Goal: Contribute content: Add original content to the website for others to see

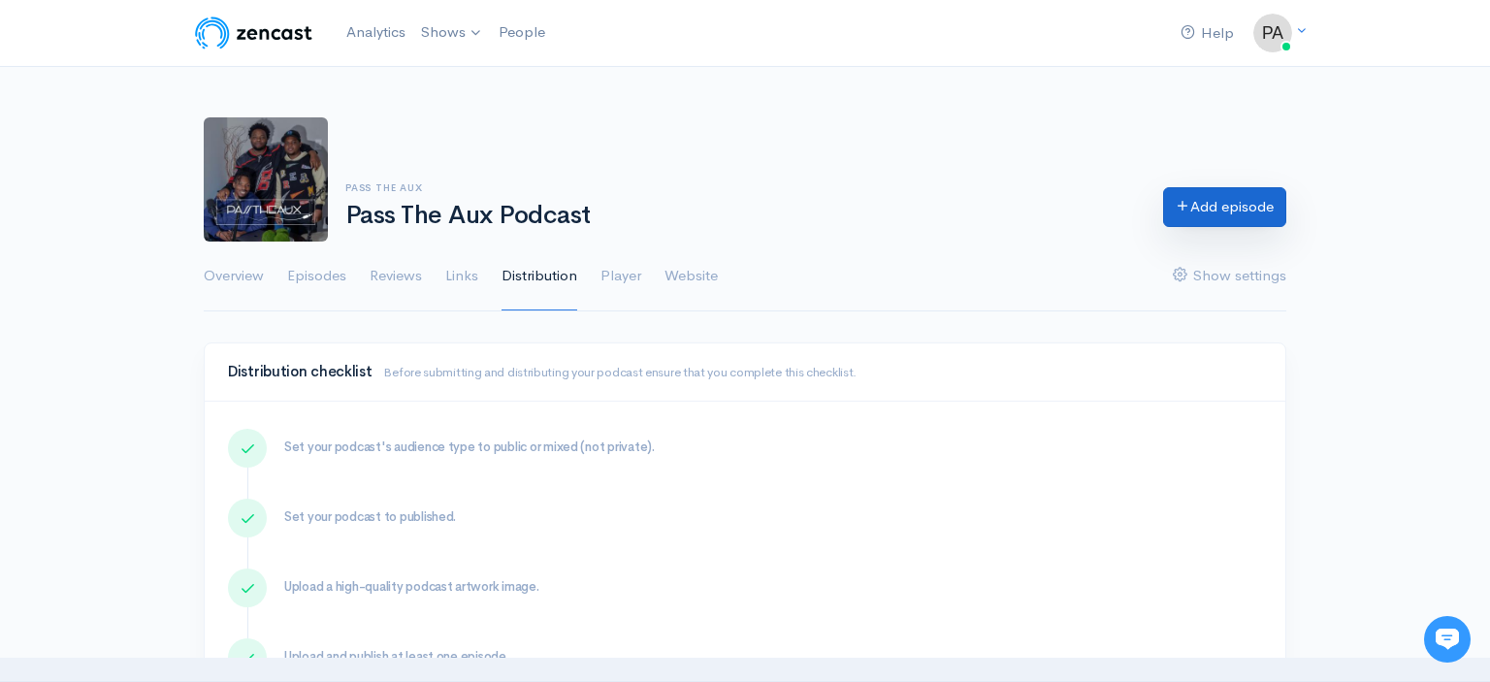
click at [1259, 215] on link "Add episode" at bounding box center [1224, 207] width 123 height 40
click at [339, 277] on link "Episodes" at bounding box center [316, 276] width 59 height 70
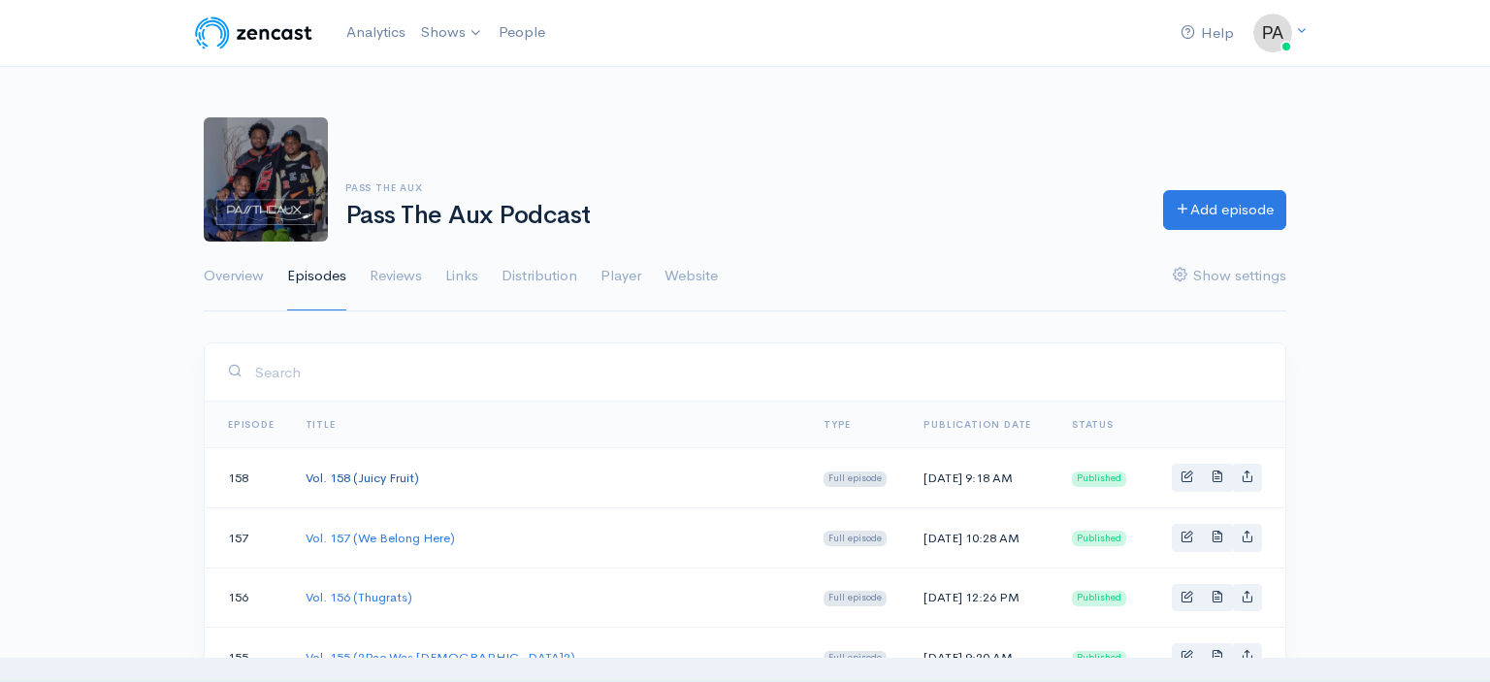
click at [376, 484] on link "Vol. 158 (Juicy Fruit)" at bounding box center [362, 477] width 113 height 16
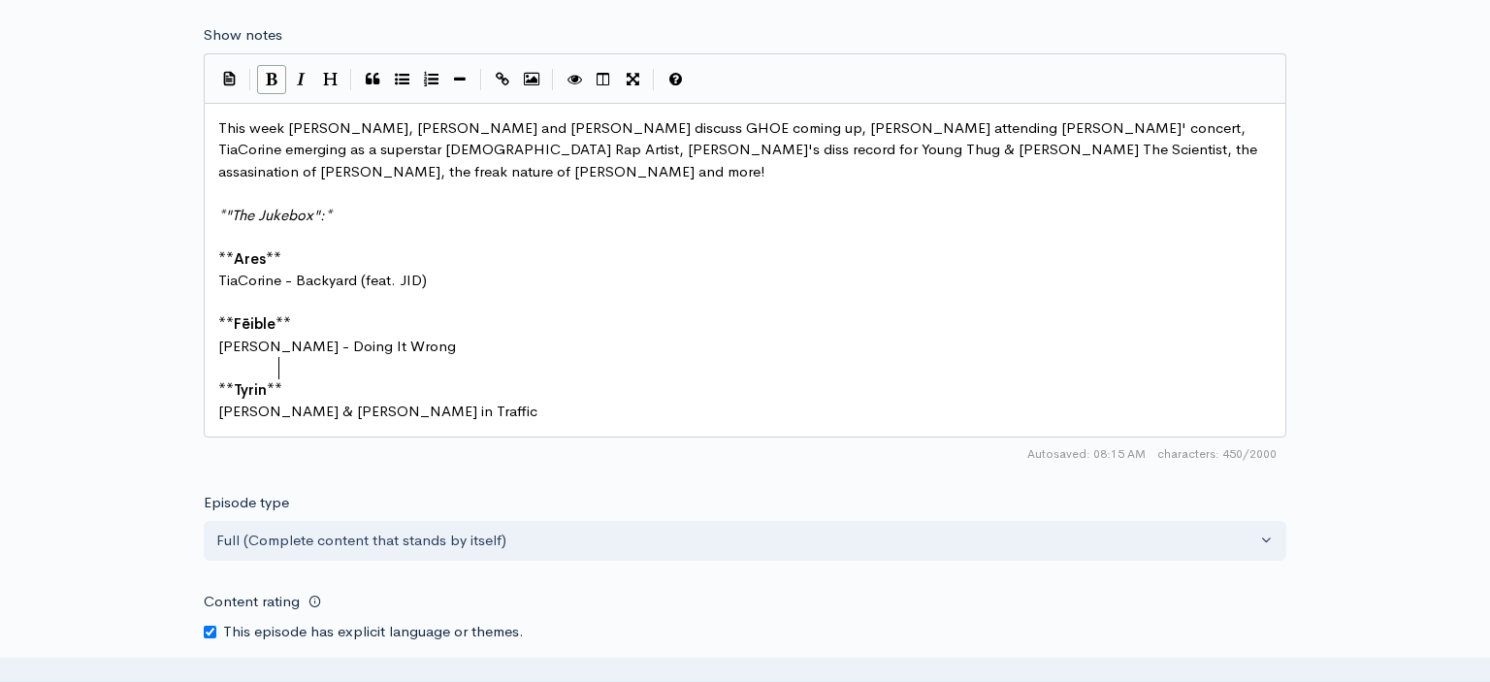
scroll to position [7, 0]
type textarea "Nicholas Craven & Boldy James -"
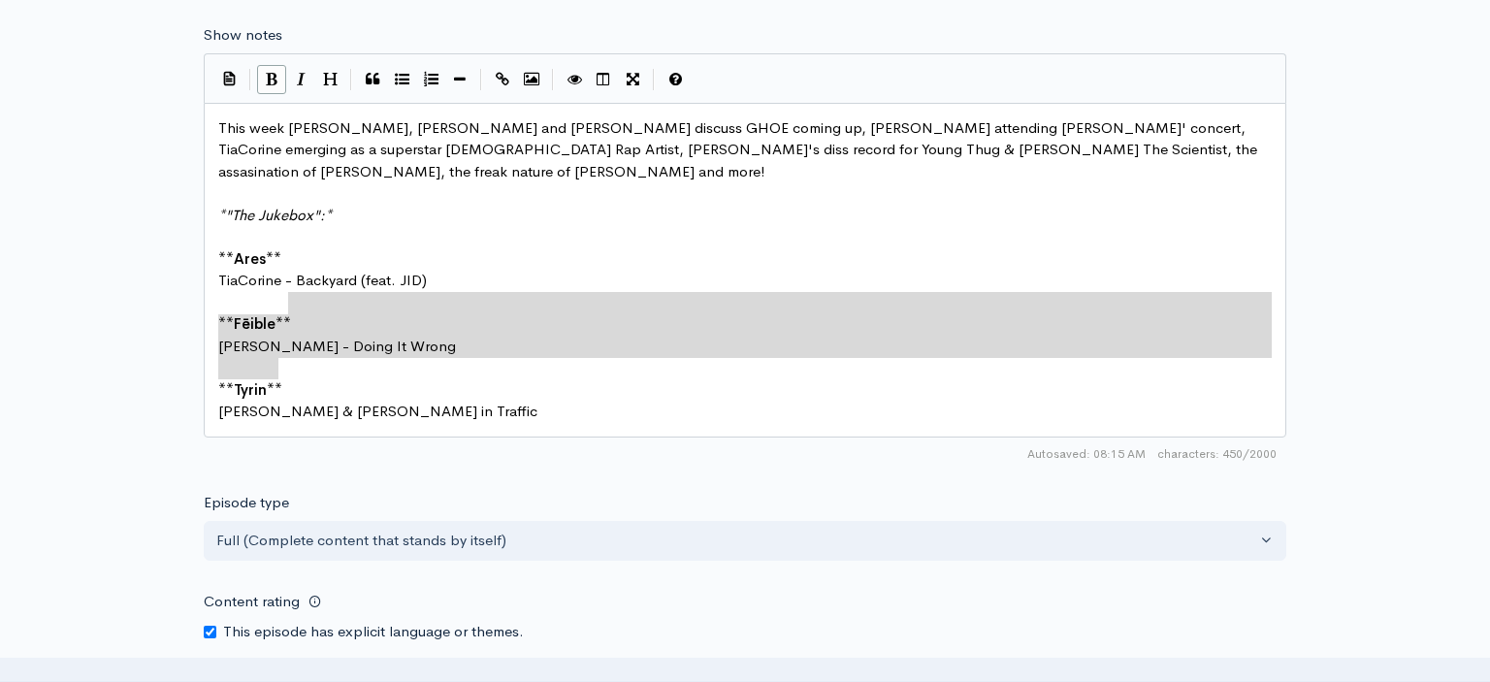
type textarea "ckyard (feat. JID) **Fēible** Drake - Doing It Wrong **Tyrin**"
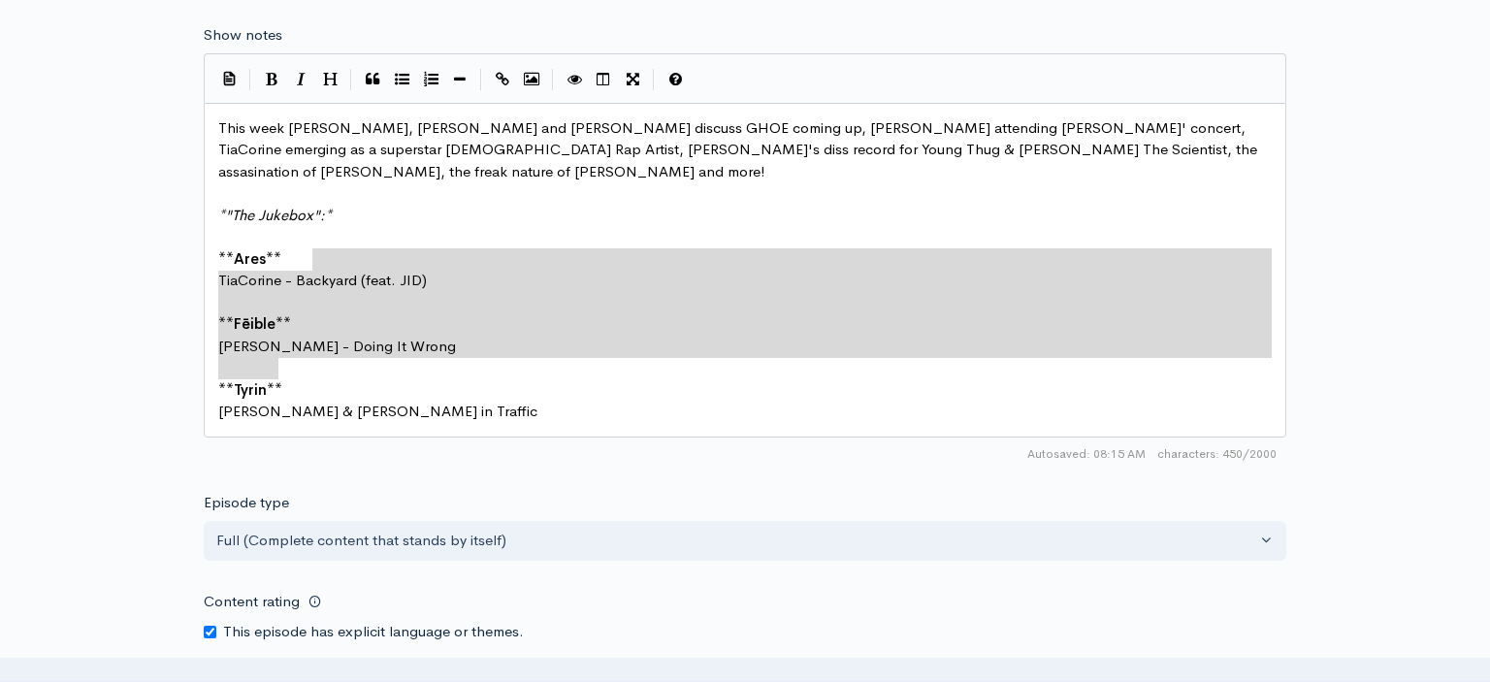
drag, startPoint x: 601, startPoint y: 363, endPoint x: 327, endPoint y: 249, distance: 297.0
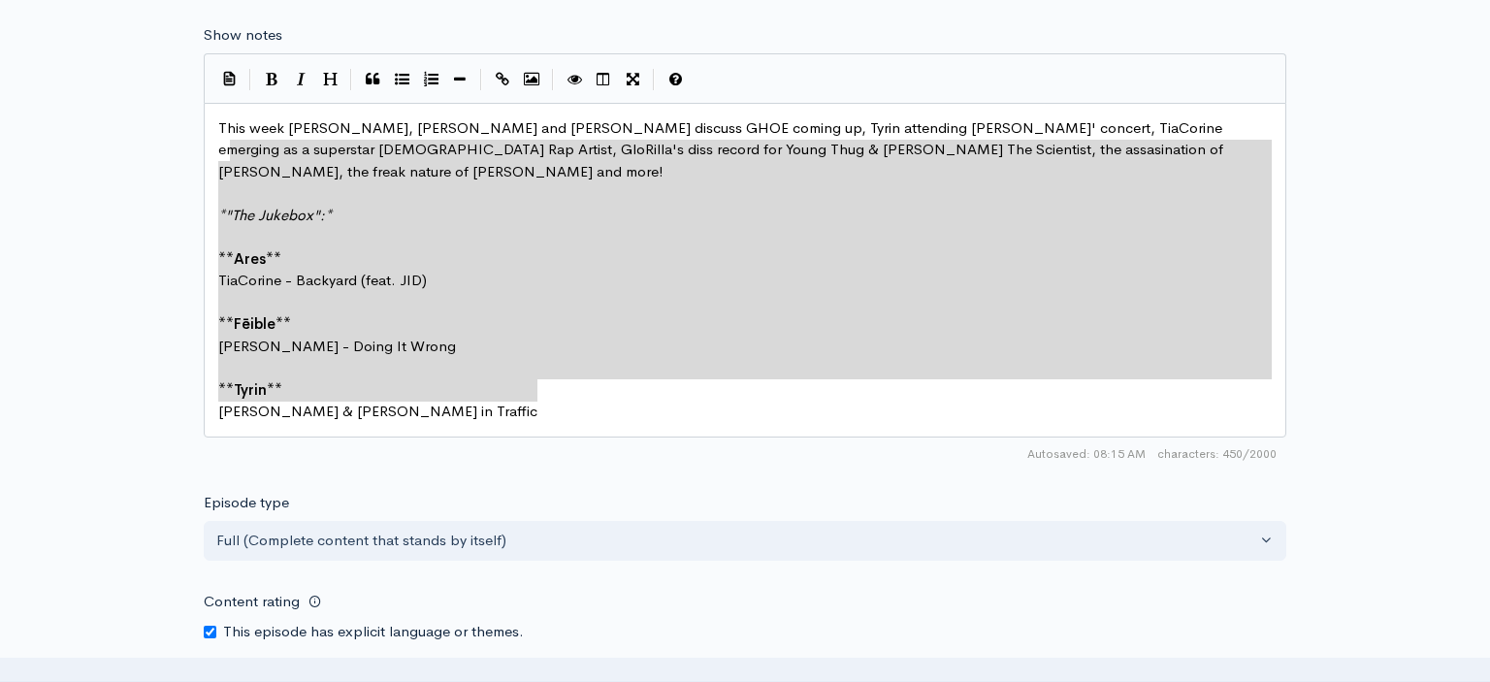
scroll to position [241, 318]
type textarea "This week [PERSON_NAME], [PERSON_NAME] and [PERSON_NAME] discuss GHOE coming up…"
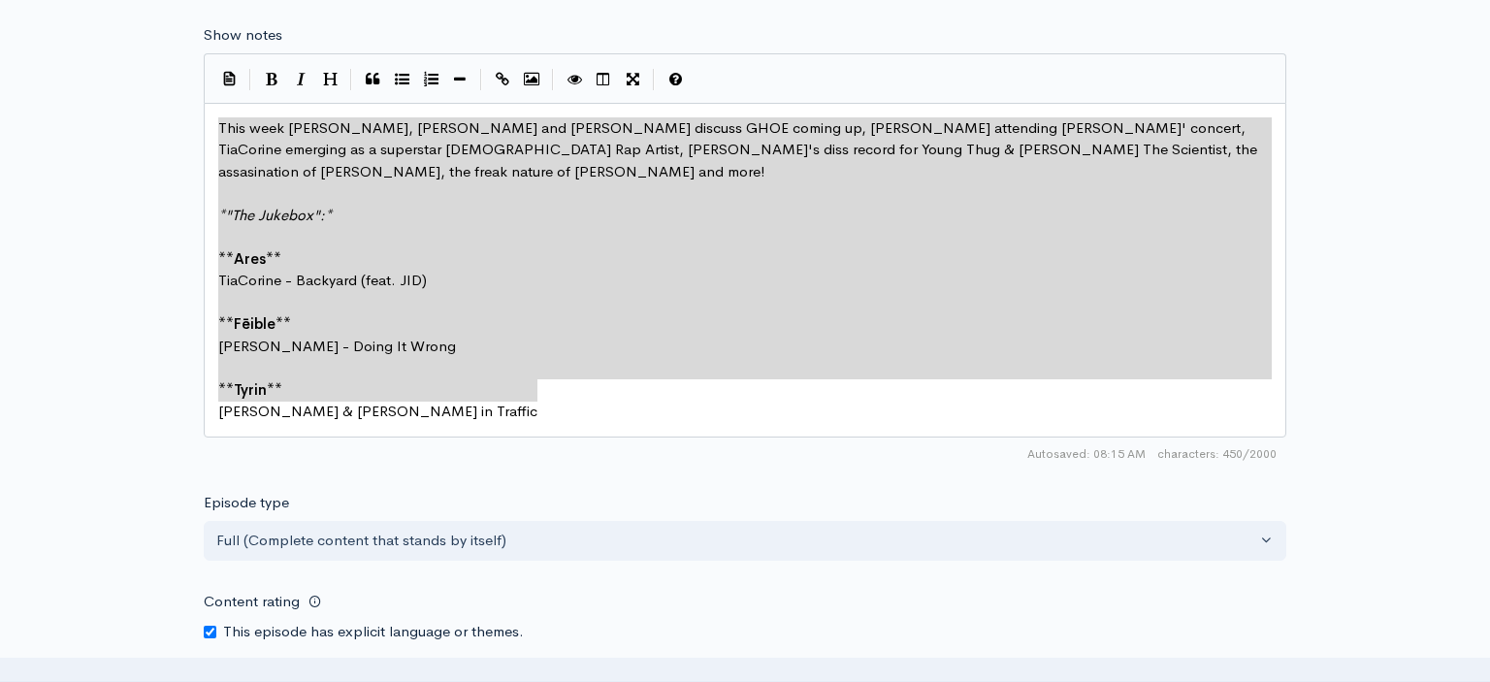
drag, startPoint x: 579, startPoint y: 377, endPoint x: 215, endPoint y: 112, distance: 450.4
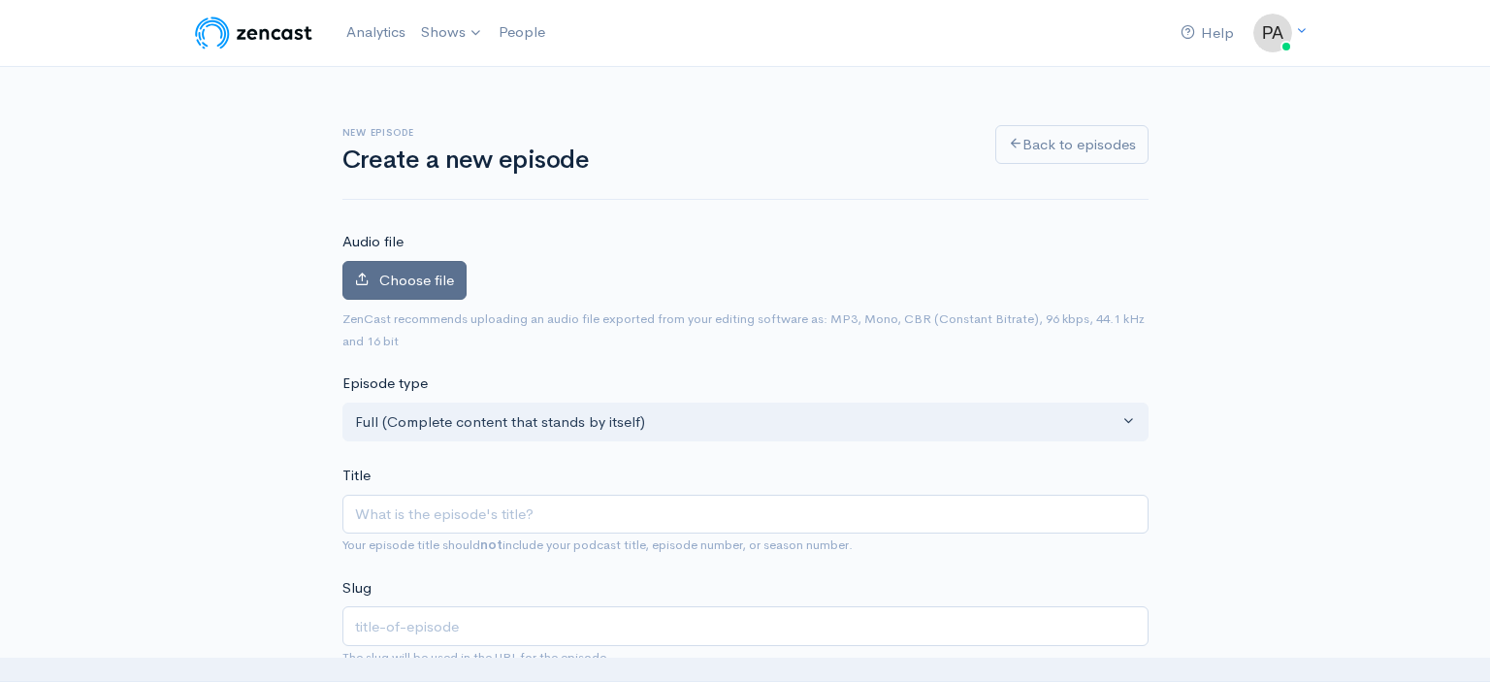
click at [413, 279] on span "Choose file" at bounding box center [416, 280] width 75 height 18
click at [0, 0] on input "Choose file" at bounding box center [0, 0] width 0 height 0
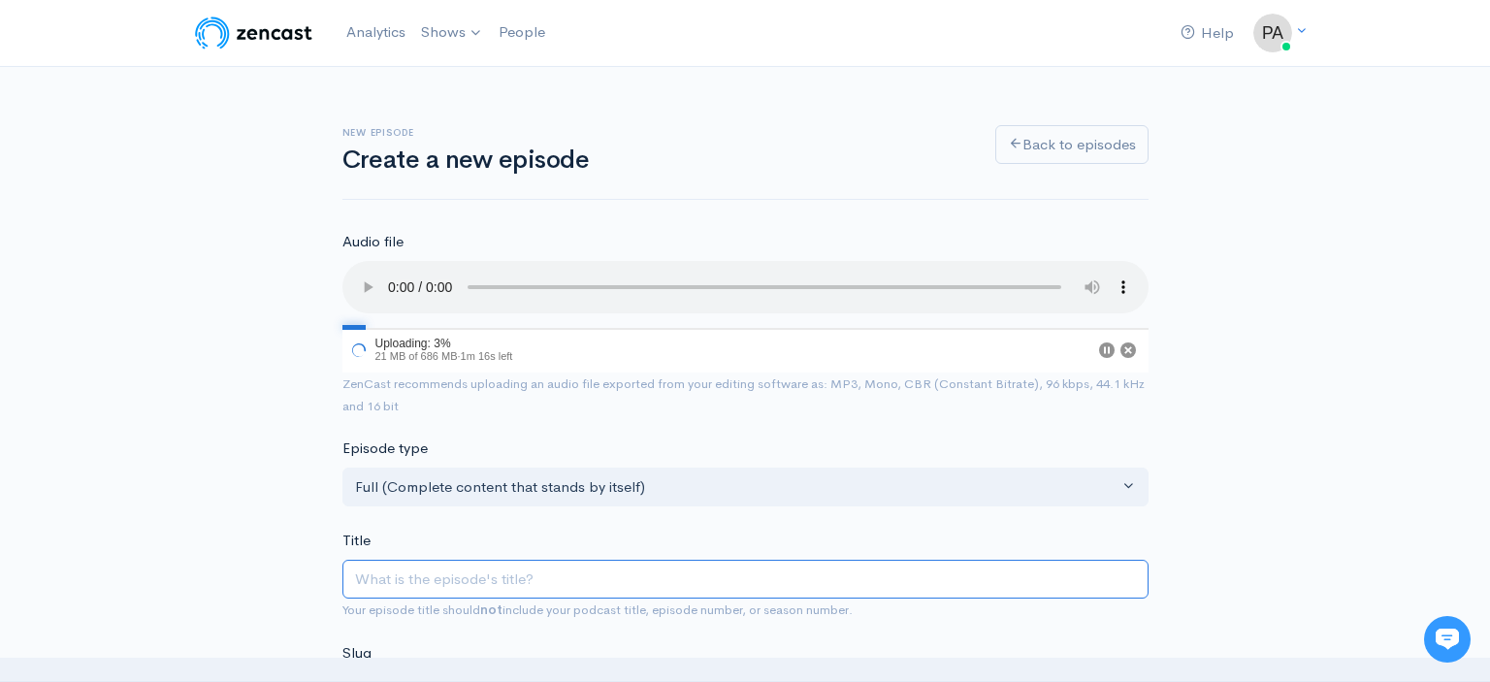
click at [445, 563] on input "Title" at bounding box center [745, 580] width 806 height 40
type input "V"
type input "v"
type input "Vo"
type input "vo"
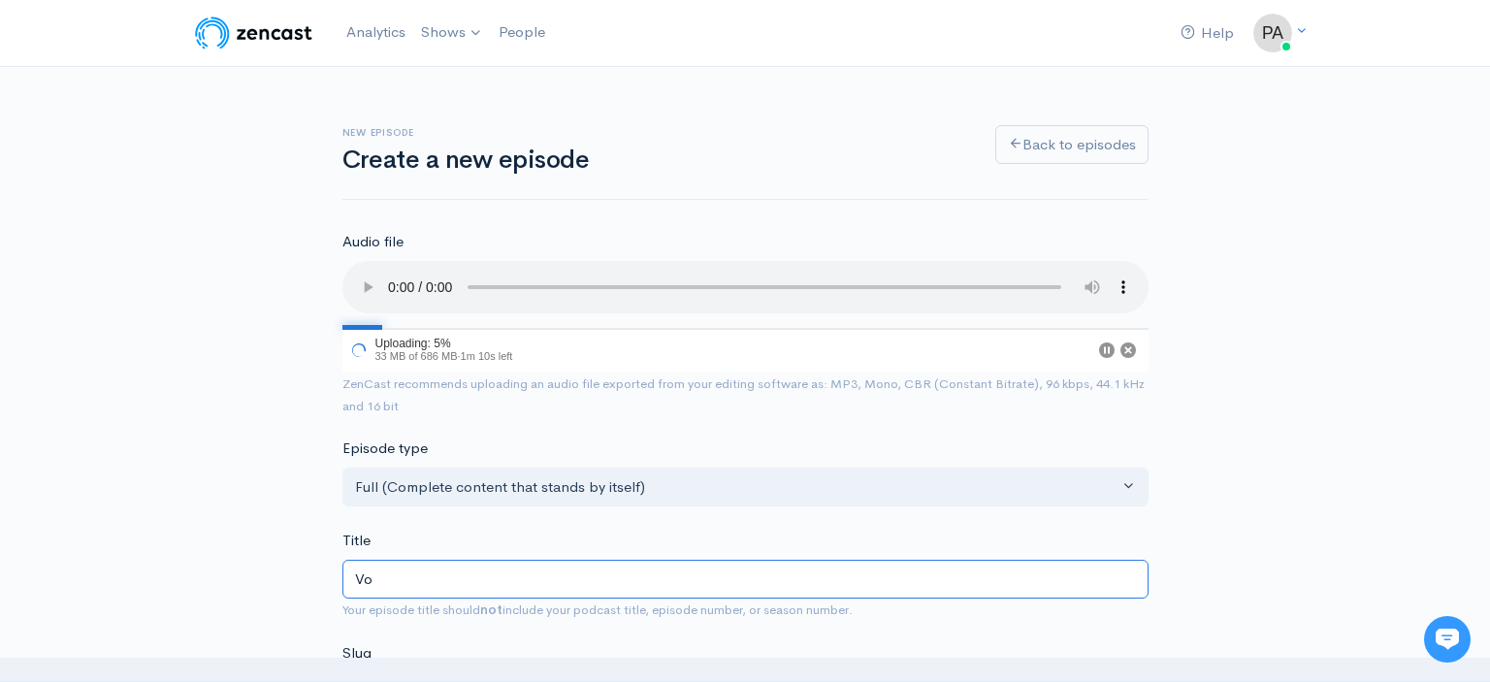
type input "Vol"
type input "vol"
type input "Vol 1"
type input "vol-1"
type input "Vol 15"
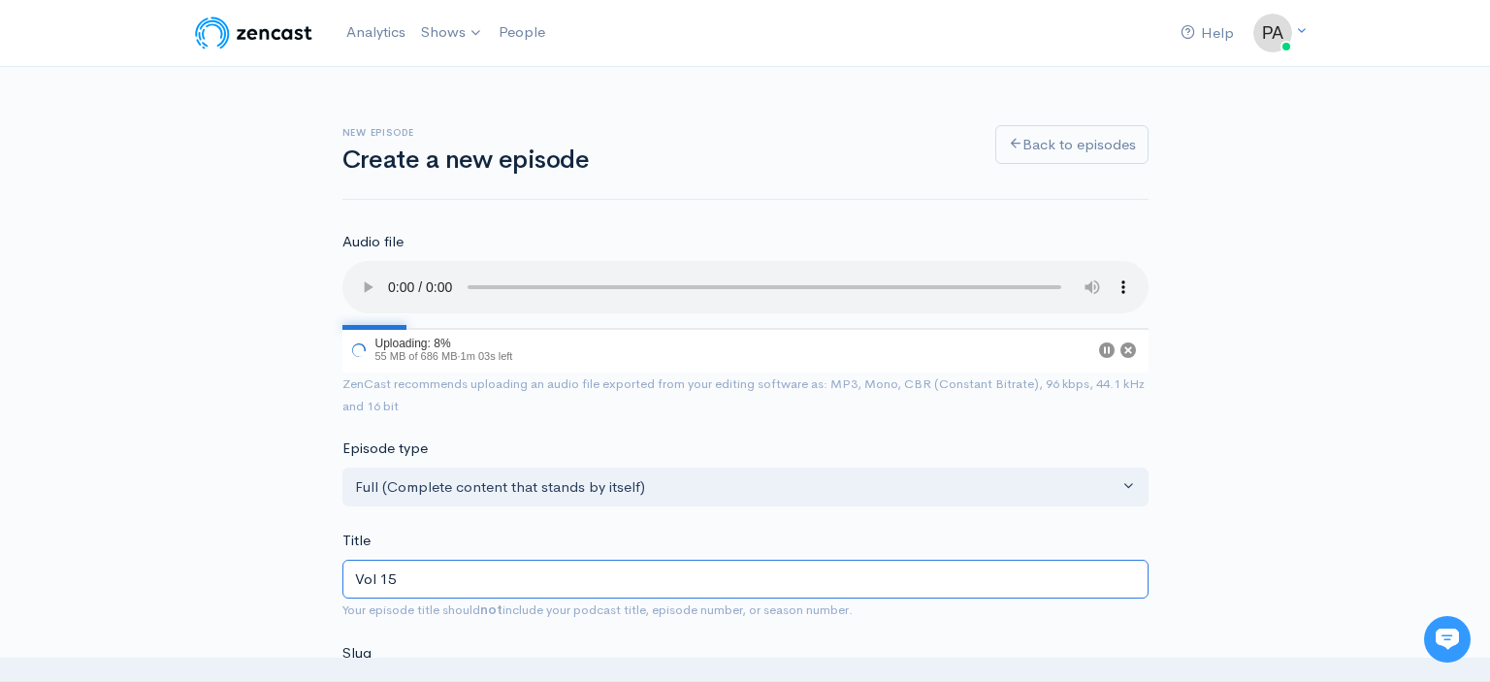
type input "vol-15"
type input "Vol 159"
type input "vol-159"
click at [379, 560] on input "Vol 159" at bounding box center [745, 580] width 806 height 40
type input "Vol159"
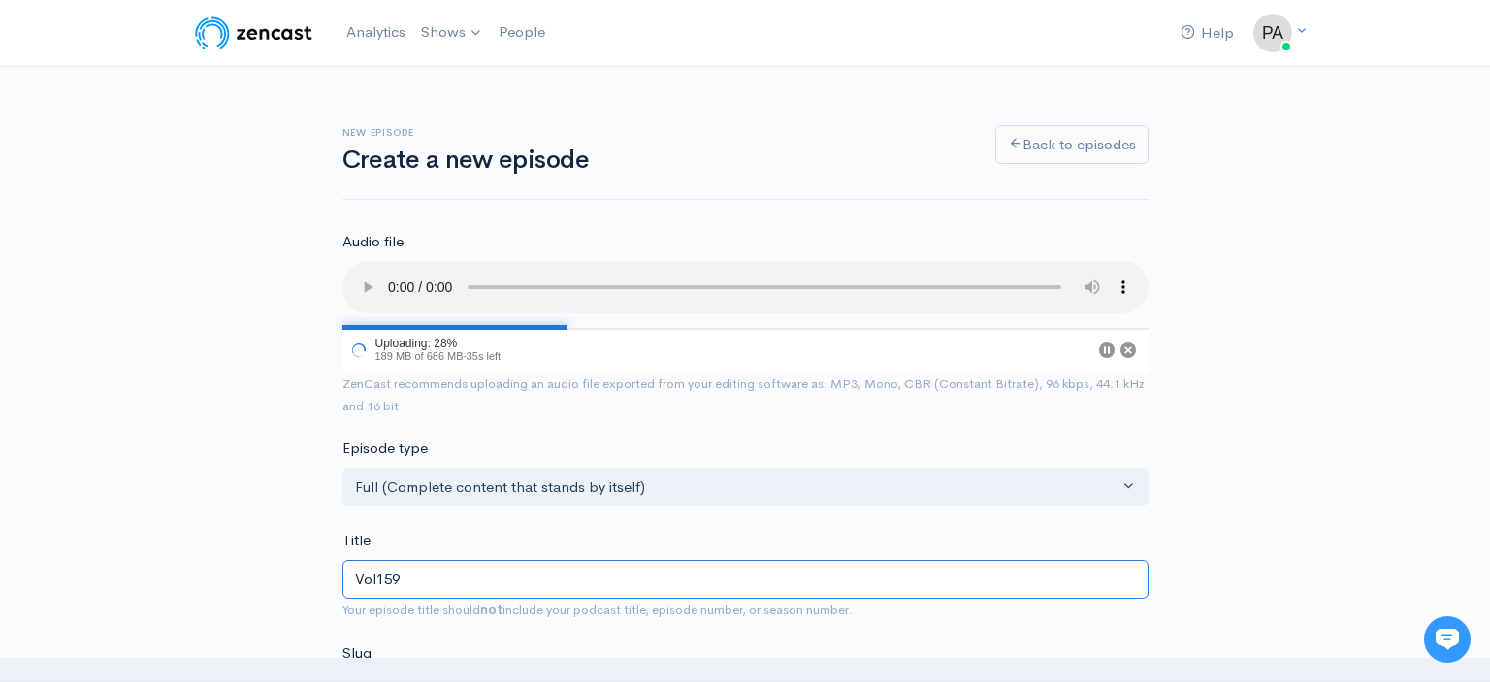
type input "vol159"
type input "Vol. 159"
type input "vol-159"
type input "Vol.159"
type input "vol159"
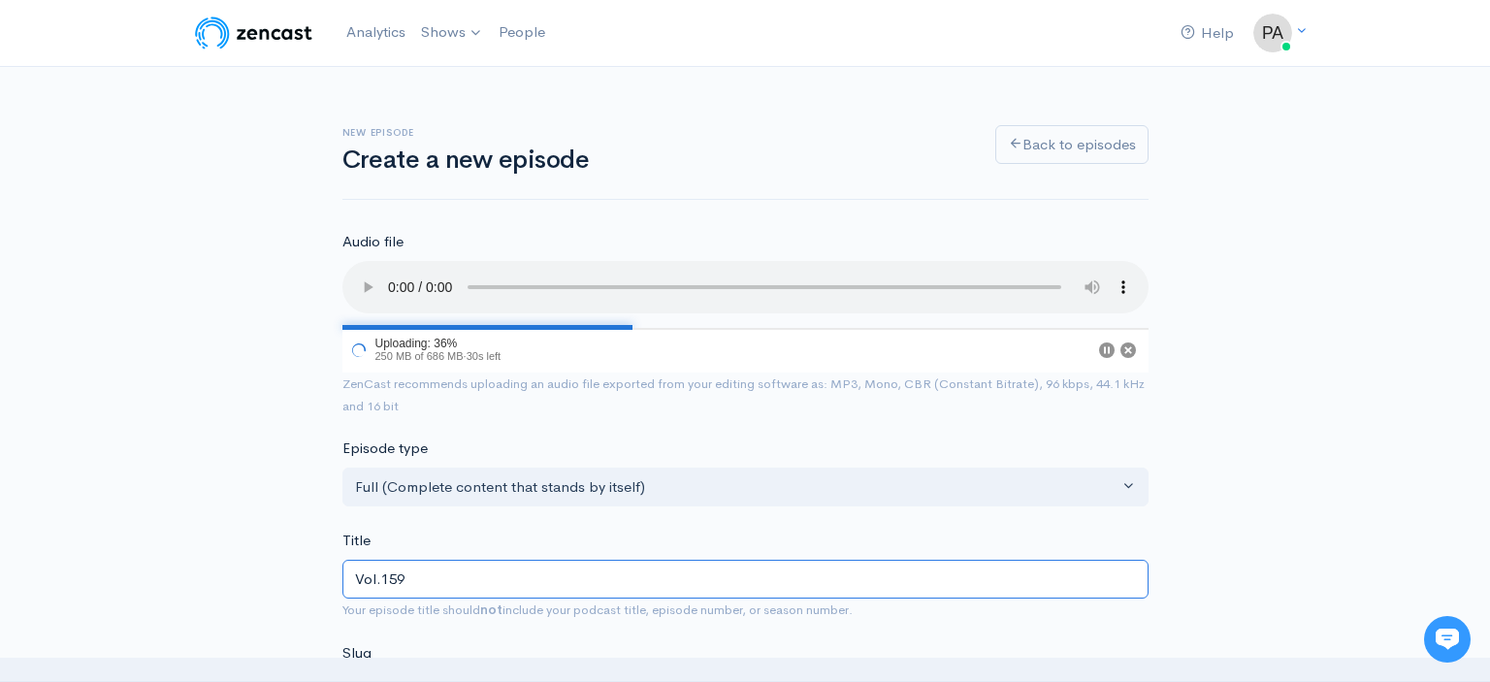
type input "Vol. 159"
type input "vol-159"
click at [456, 568] on input "Vol. 159" at bounding box center [745, 580] width 806 height 40
type input "Vol. 159 (S"
type input "vol-159-s"
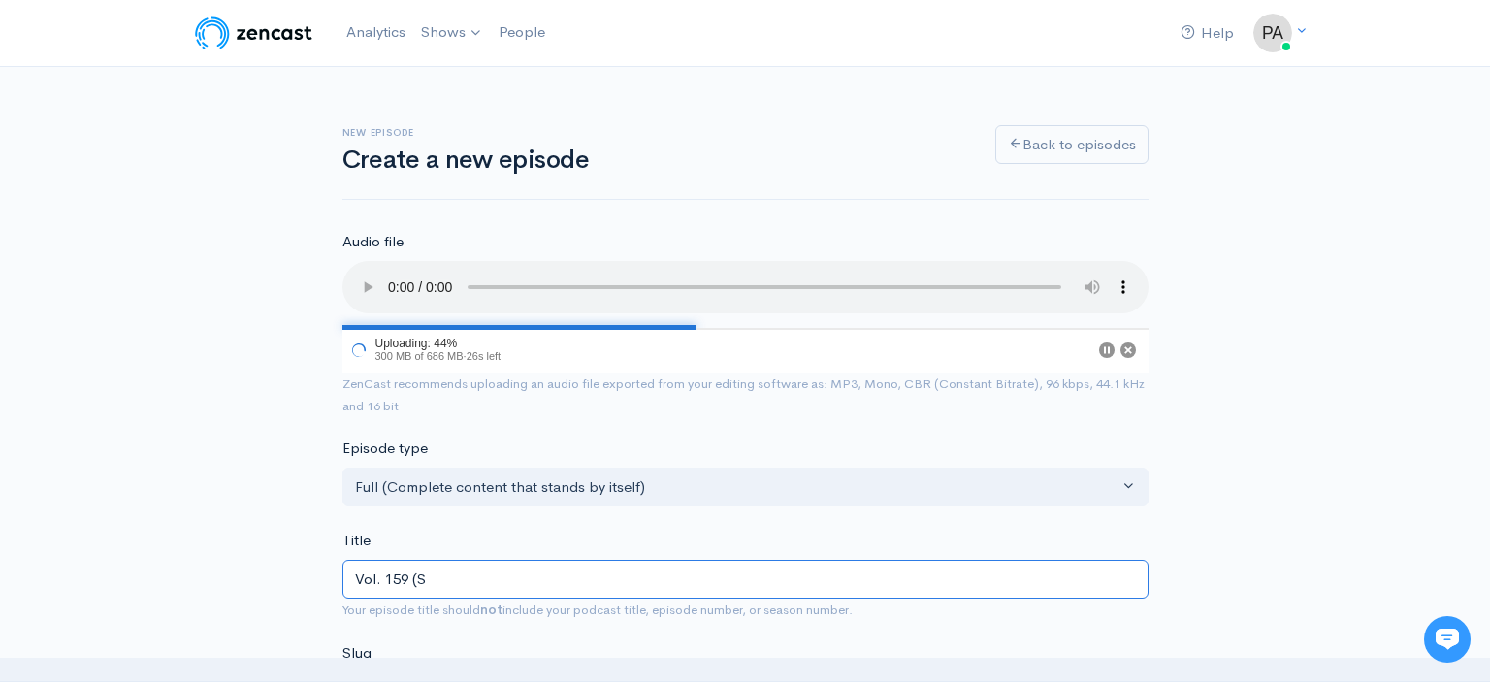
type input "Vol. 159 (Sw"
type input "vol-159-sw"
type input "Vol. 159 (Swe"
type input "vol-159-swe"
type input "Vol. 159 (Swee"
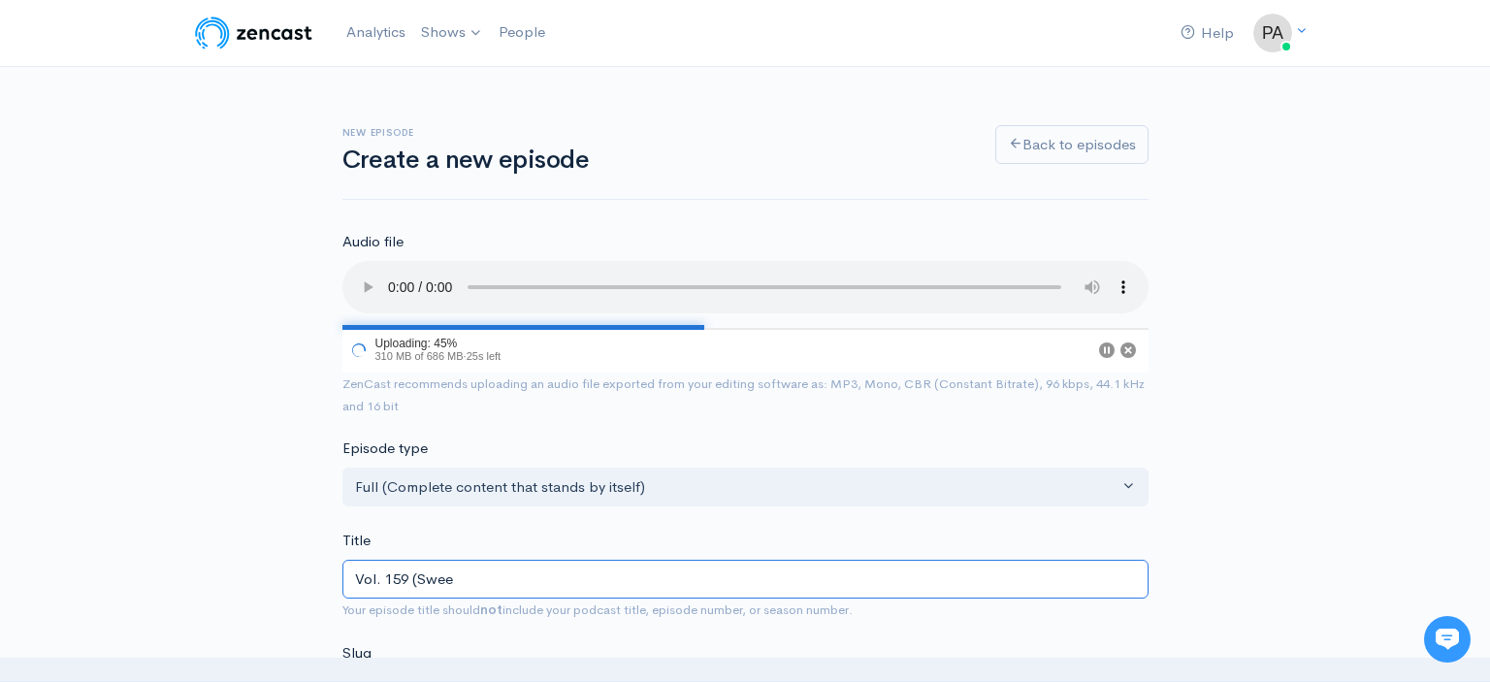
type input "vol-159-swee"
type input "Vol. 159 (Sweet"
type input "vol-159-sweet"
type input "Vol. 159 (Sweet F"
type input "vol-159-sweet-f"
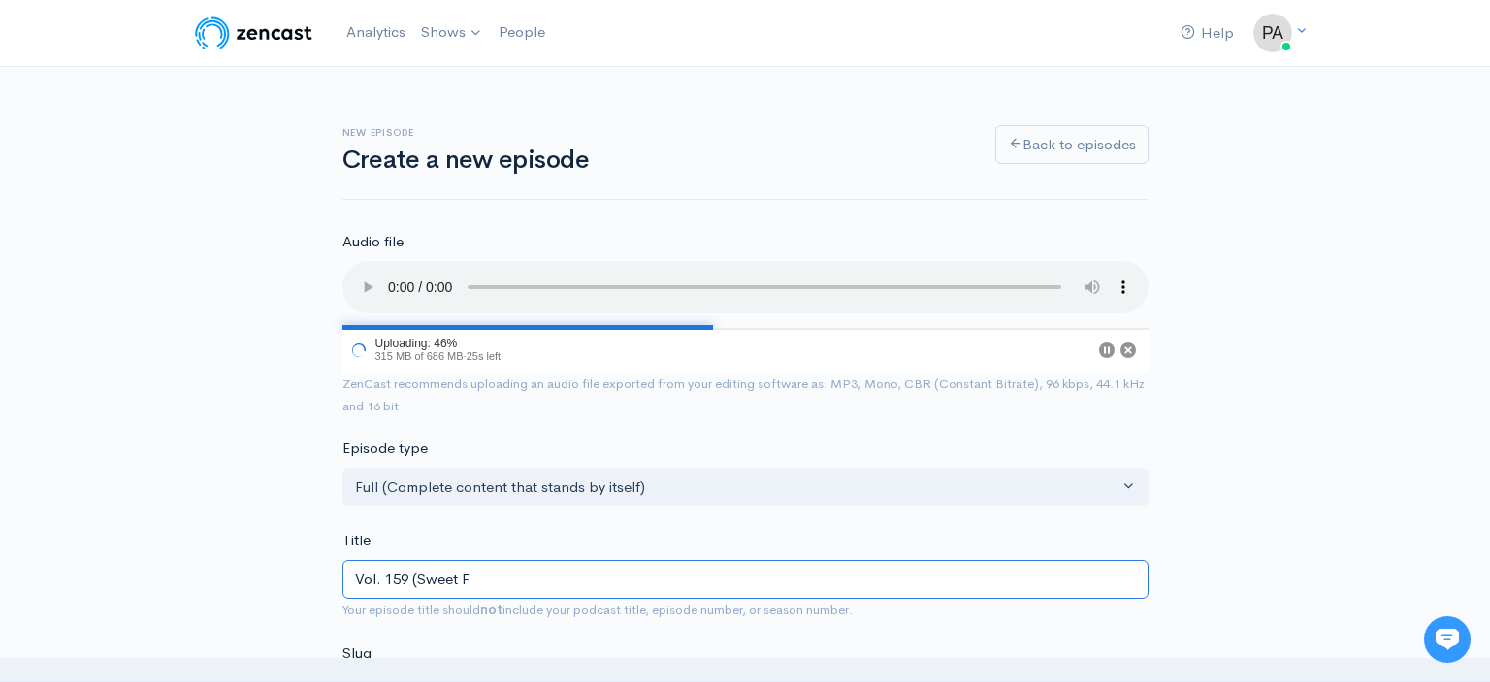
type input "Vol. 159 (Sweet Fa"
type input "vol-159-sweet-fa"
type input "Vol. 159 (Sweet Fac"
type input "vol-159-sweet-fac"
type input "Vol. 159 (Sweet Face"
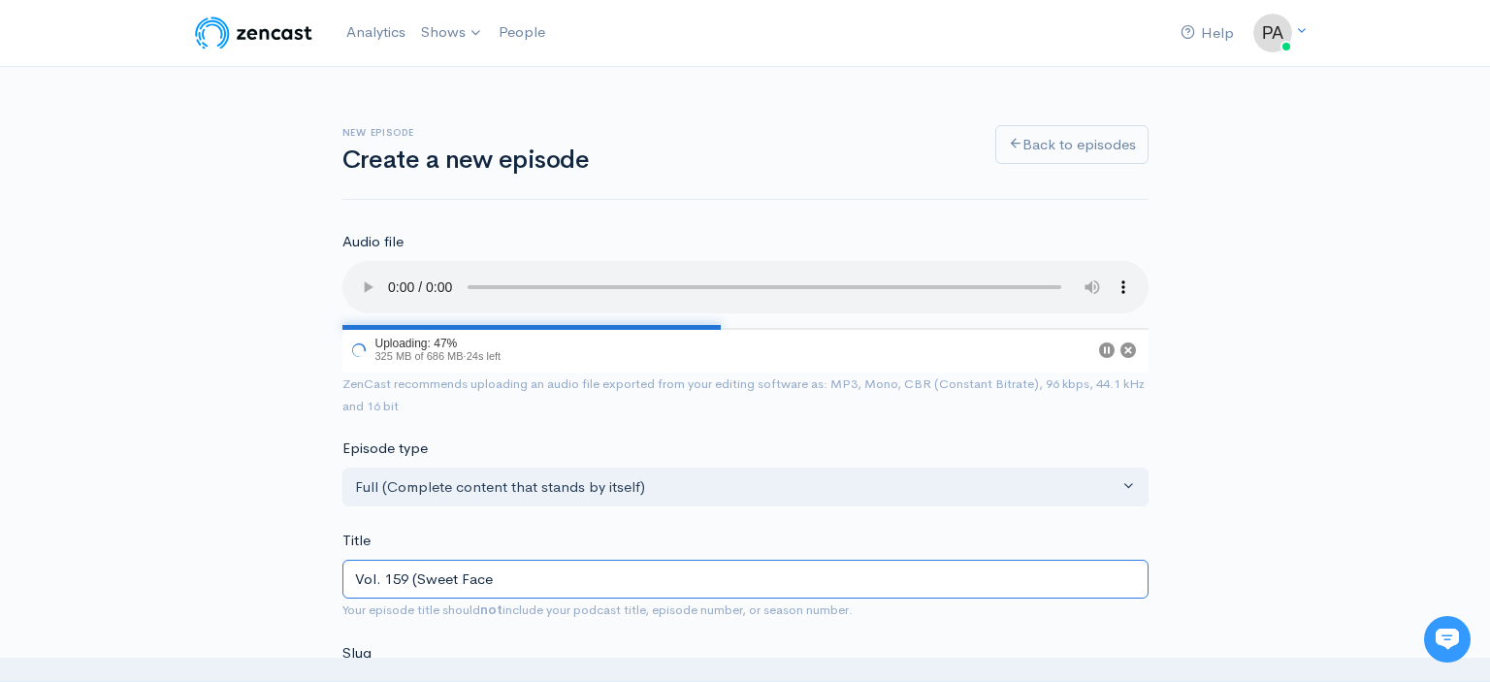
type input "vol-159-sweet-face"
type input "Vol. 159 (Sweet Face K"
type input "vol-159-sweet-face-k"
type input "Vol. 159 (Sweet Face Ki"
type input "vol-159-sweet-face-ki"
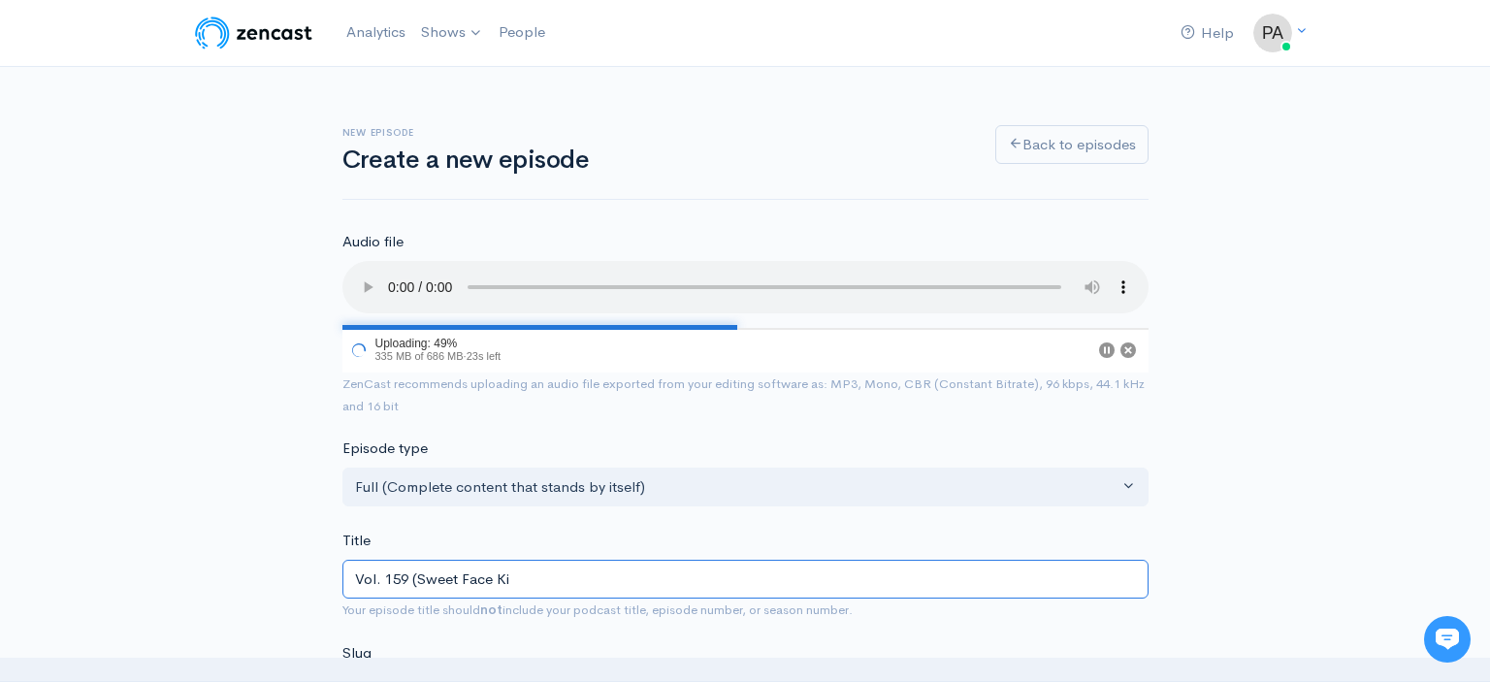
type input "Vol. 159 (Sweet Face Kil"
type input "vol-159-sweet-face-kil"
type input "Vol. 159 (Sweet Face Kill"
type input "vol-159-sweet-face-kill"
type input "Vol. 159 (Sweet Face Killa"
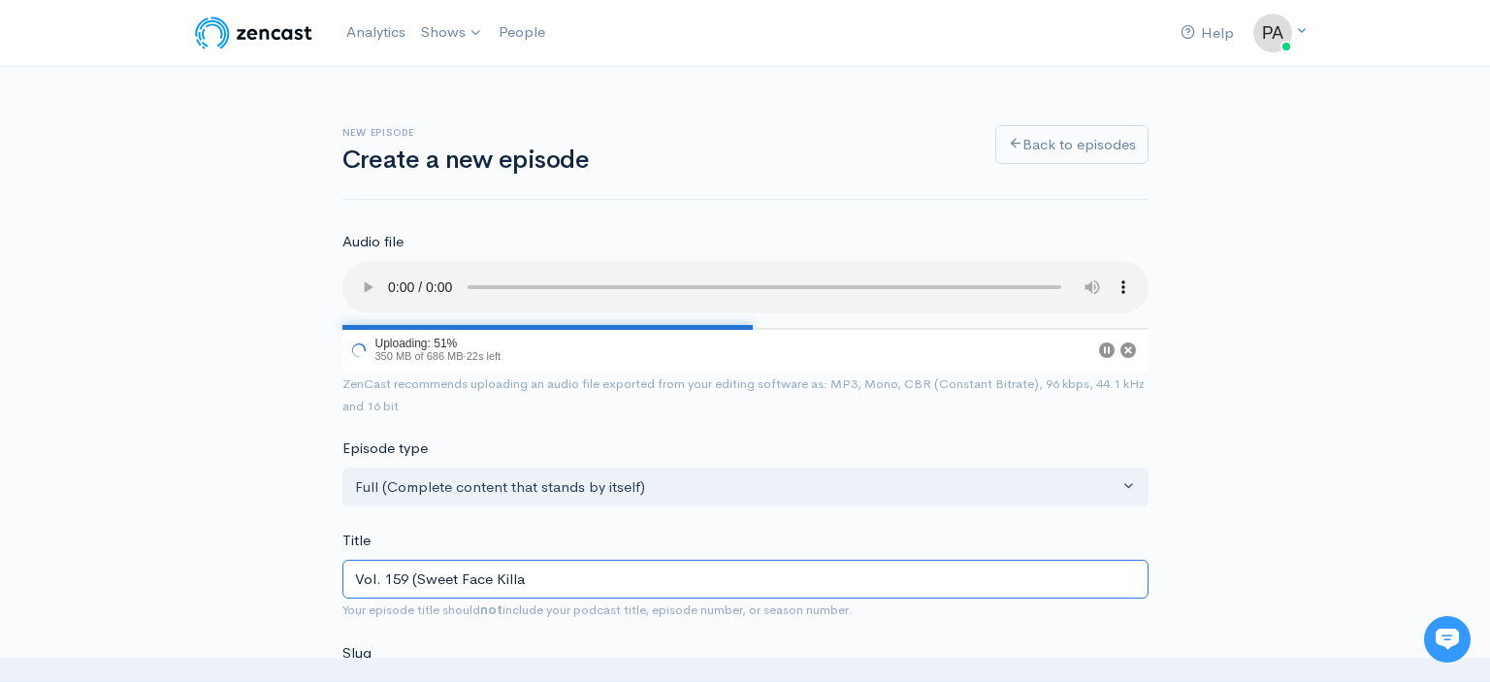
type input "vol-159-sweet-face-killa"
type input "Vol. 159 (Sweet Face Killah"
type input "vol-159-sweet-face-killah"
click at [464, 560] on input "Vol. 159 (Sweet Face Killah)" at bounding box center [745, 580] width 806 height 40
type input "Vol. 159 (SweetFace Killah)"
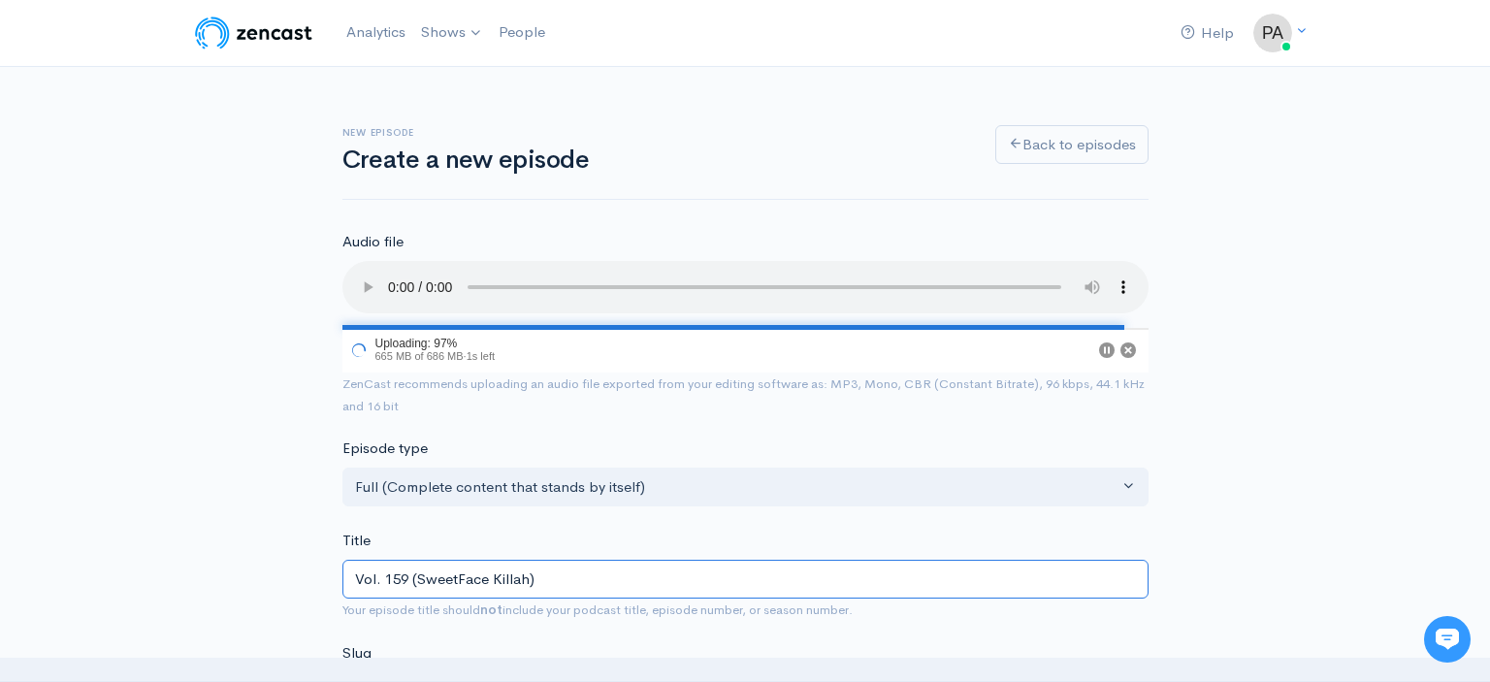
type input "vol-159-sweetface-killah"
click at [587, 568] on input "Vol. 159 (SweetFace Killah)" at bounding box center [745, 580] width 806 height 40
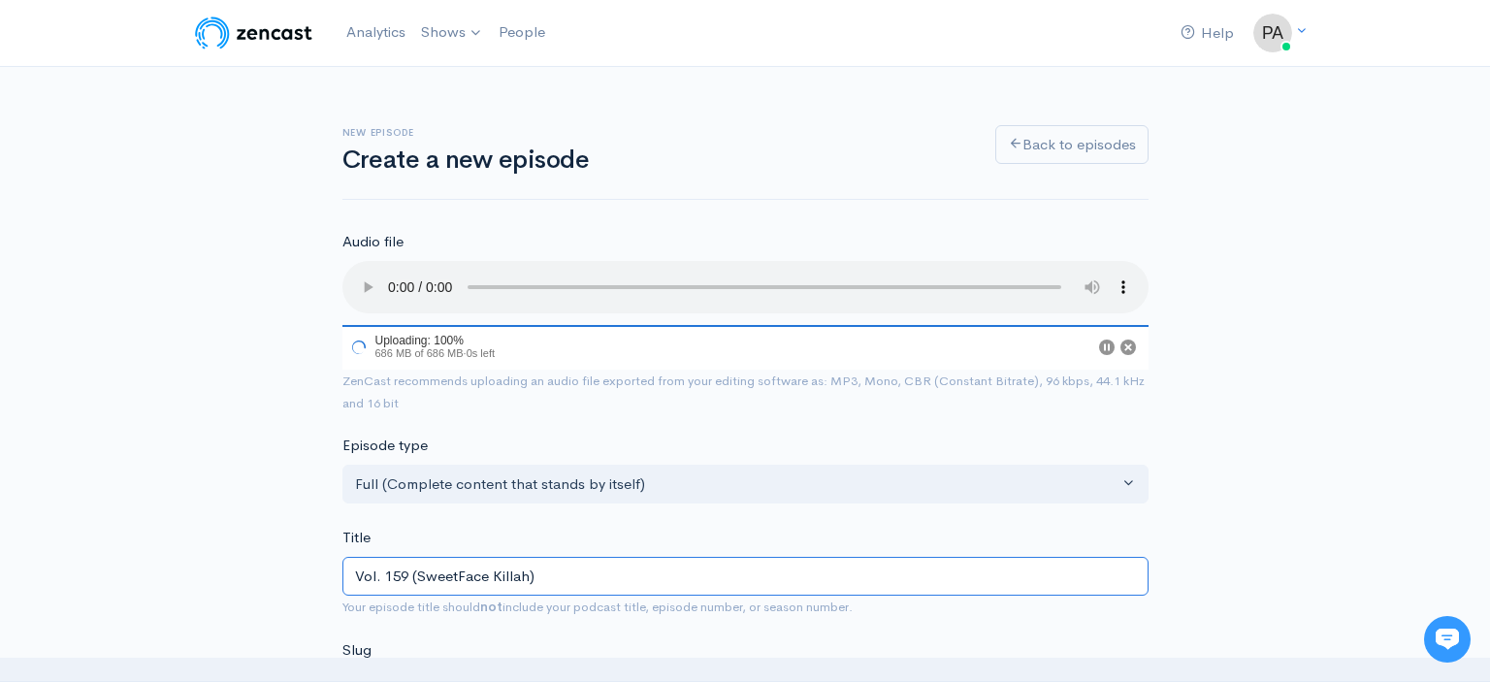
type input "Vol. 159 (SweetFace Killah)"
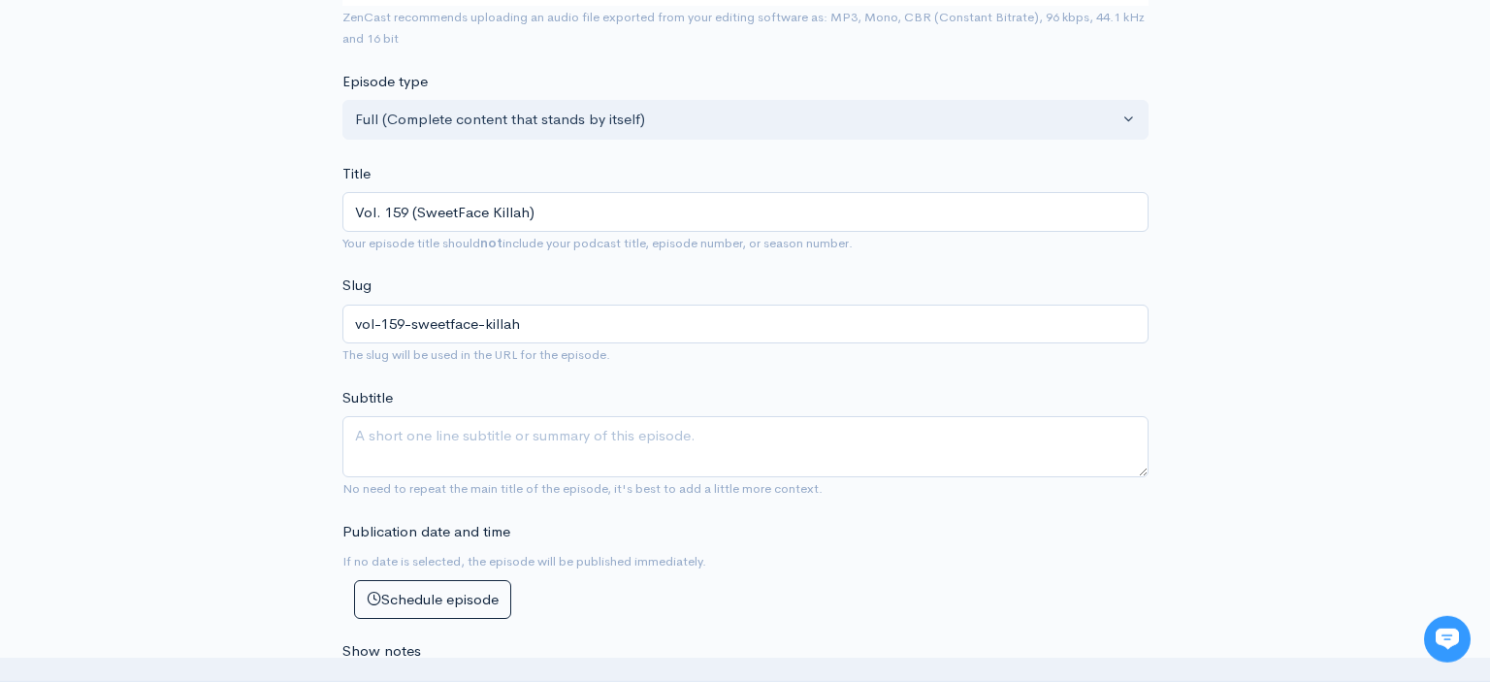
scroll to position [412, 0]
click at [500, 415] on textarea "Subtitle" at bounding box center [745, 445] width 806 height 61
click at [435, 417] on textarea "This episode is no way intended" at bounding box center [745, 445] width 806 height 61
click at [640, 417] on textarea "This episode title is no way intended" at bounding box center [745, 445] width 806 height 61
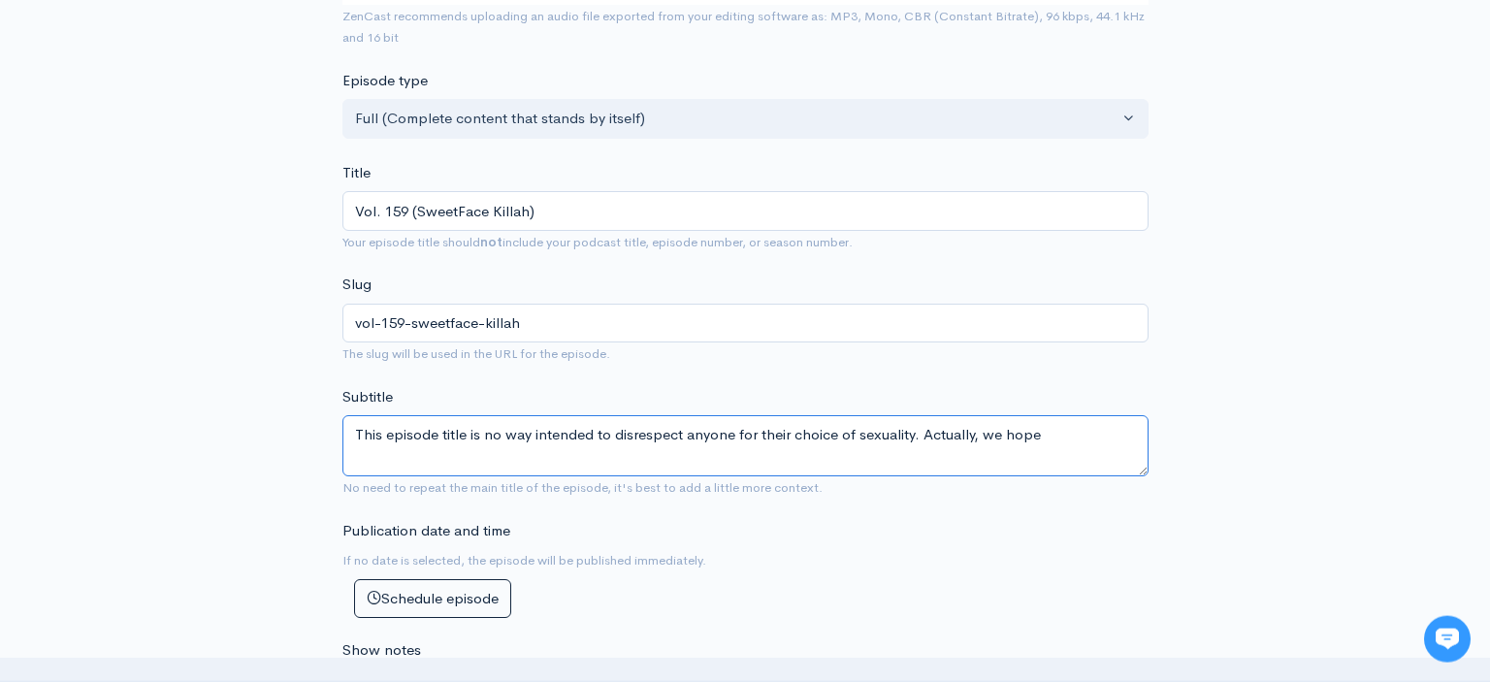
click at [1046, 423] on textarea "This episode title is no way intended to disrespect anyone for their choice of …" at bounding box center [745, 445] width 806 height 61
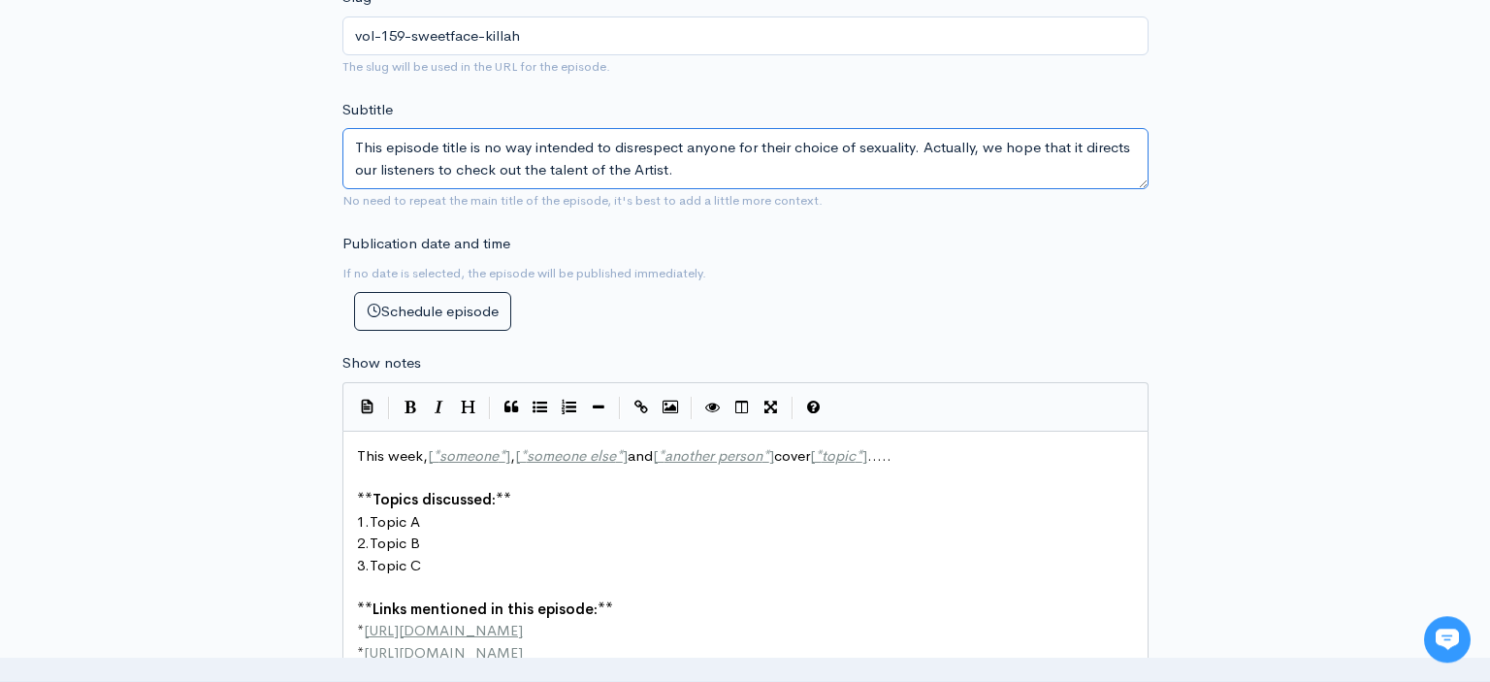
scroll to position [704, 0]
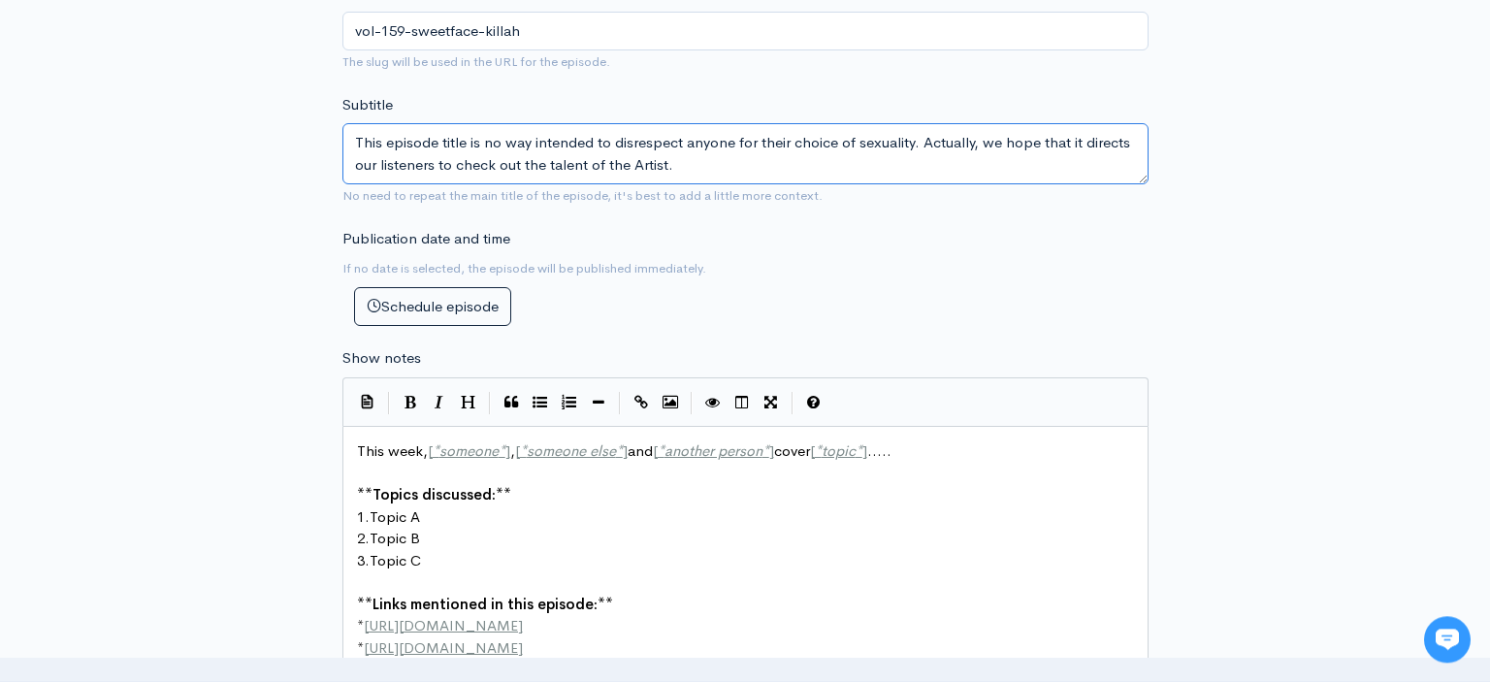
type textarea "This episode title is no way intended to disrespect anyone for their choice of …"
click at [430, 406] on div "| | | | |" at bounding box center [745, 401] width 806 height 49
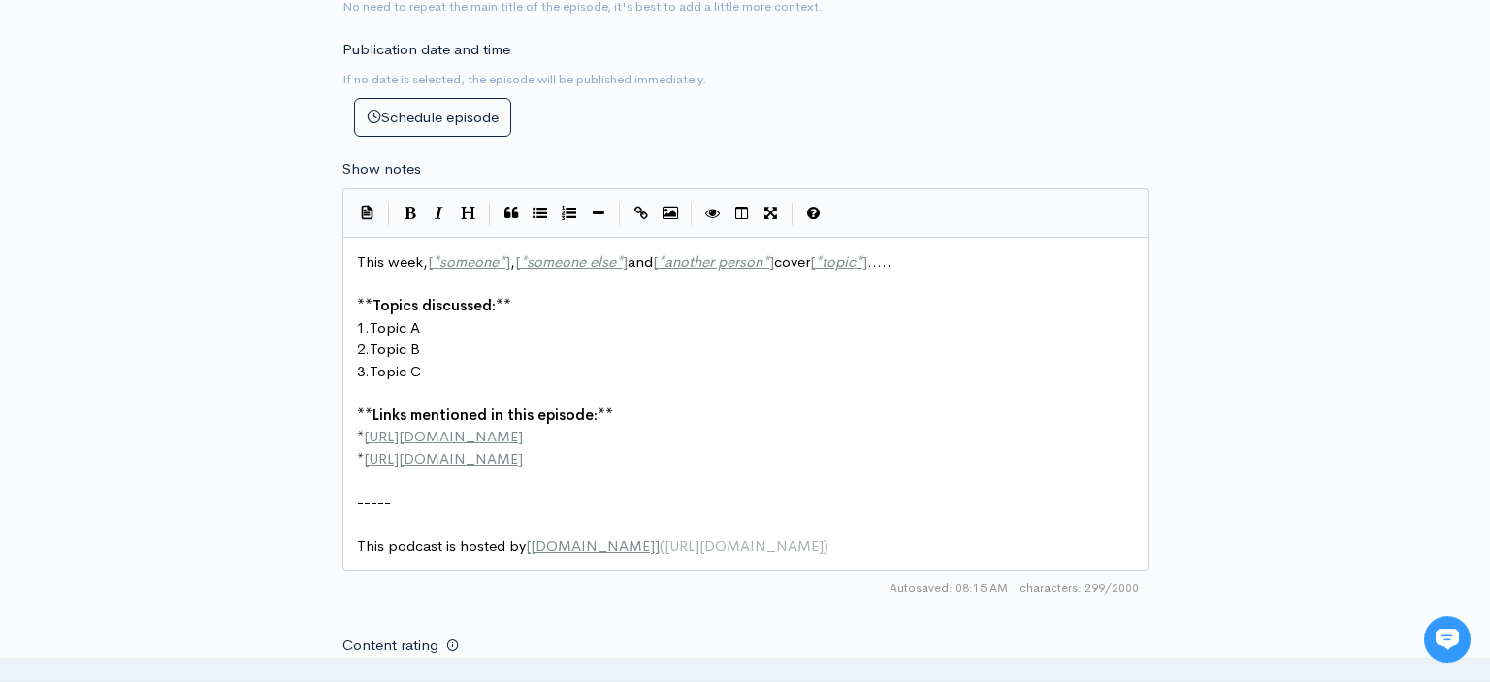
scroll to position [7, 0]
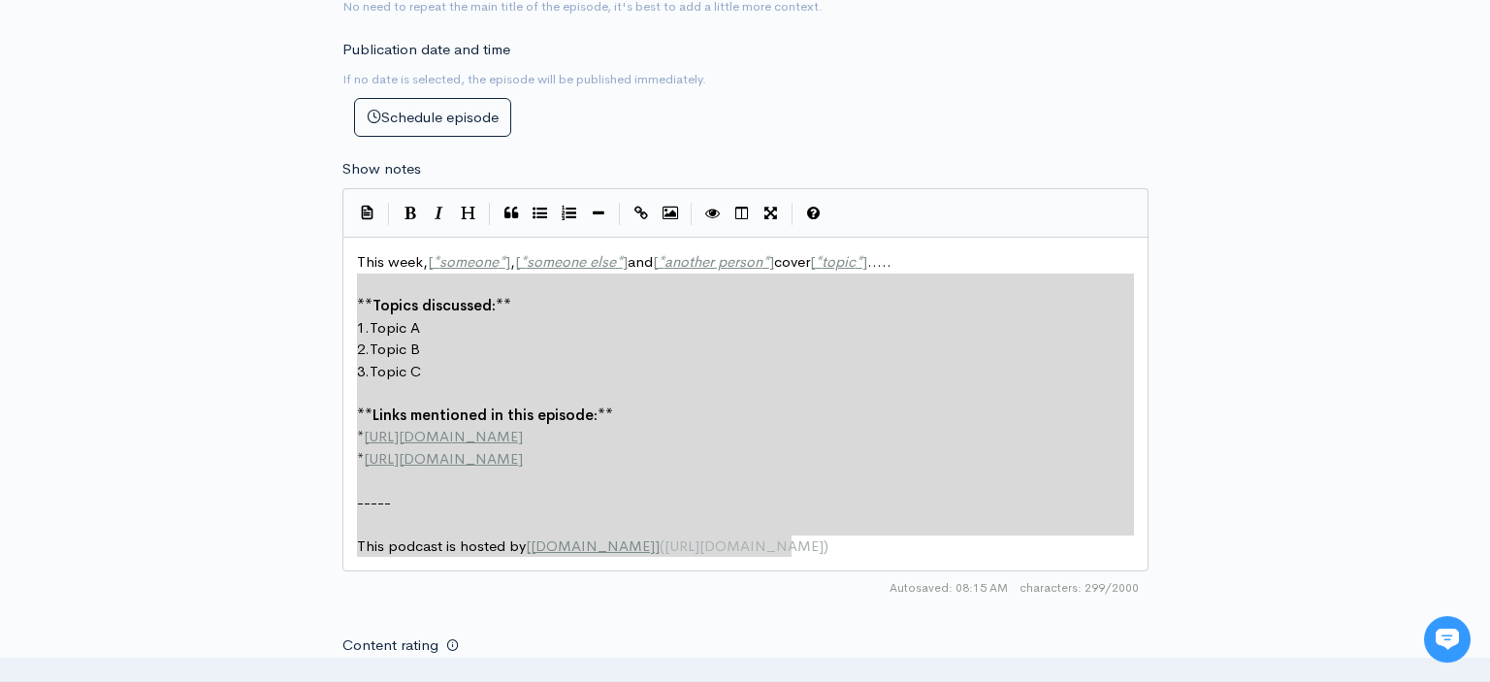
type textarea "This week, [*someone*], [*someone else*] and [*another person*] cover [*topic*]…"
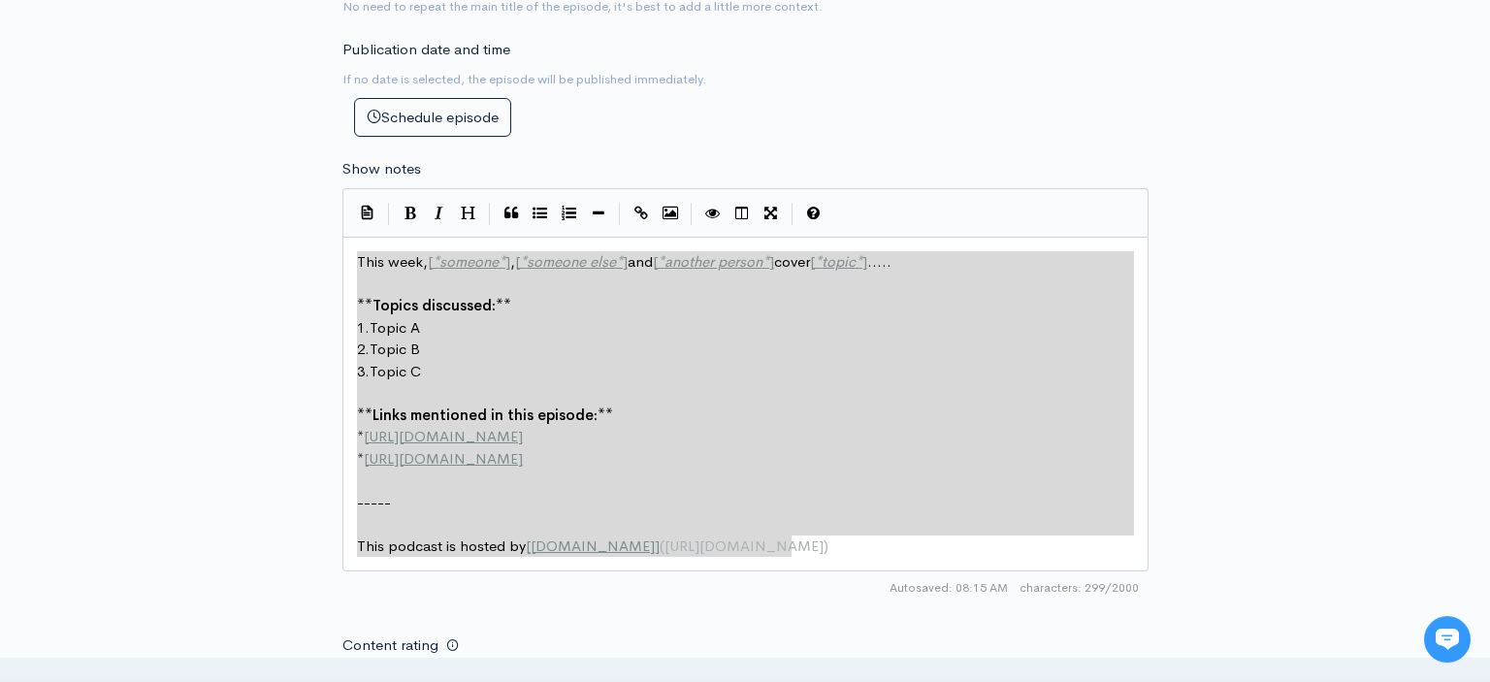
scroll to position [285, 434]
drag, startPoint x: 806, startPoint y: 529, endPoint x: 357, endPoint y: 248, distance: 529.3
paste textarea
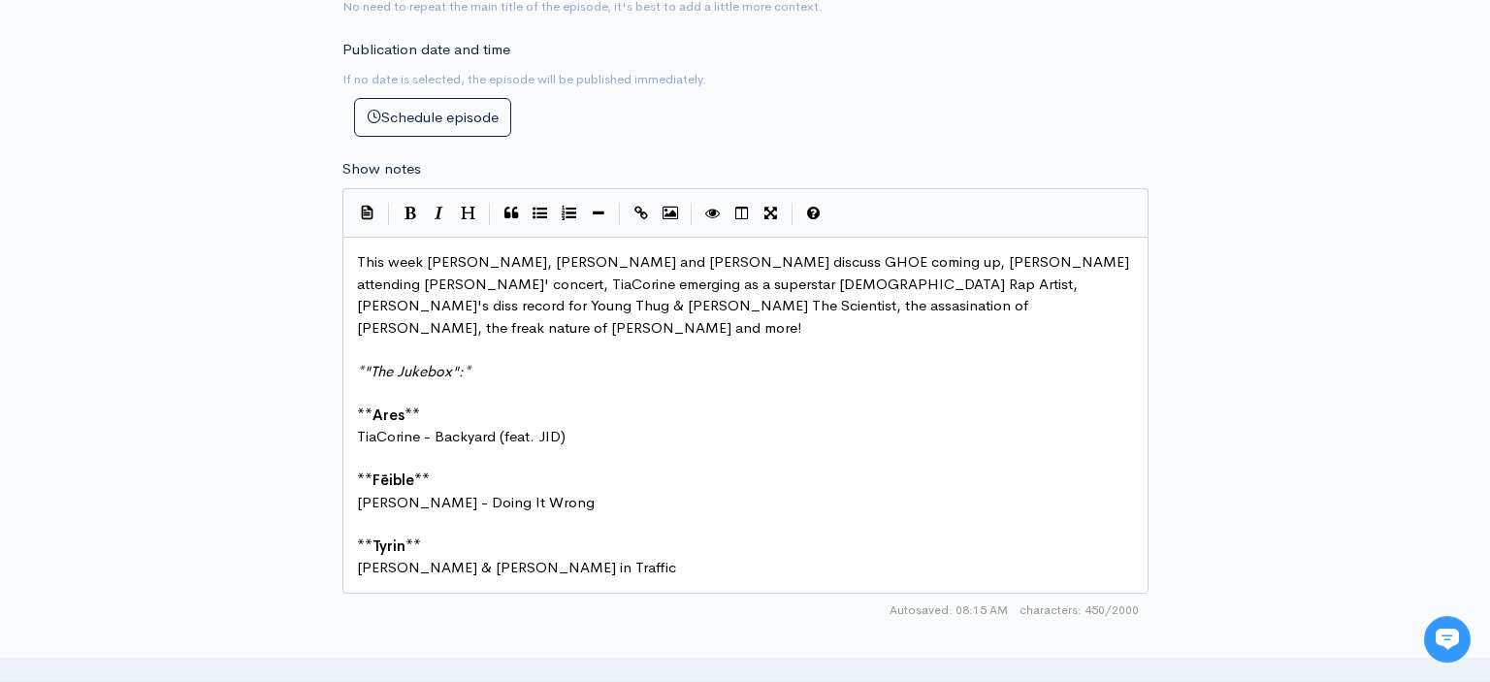
click at [613, 262] on span "This week [PERSON_NAME], [PERSON_NAME] and [PERSON_NAME] discuss GHOE coming up…" at bounding box center [745, 294] width 776 height 84
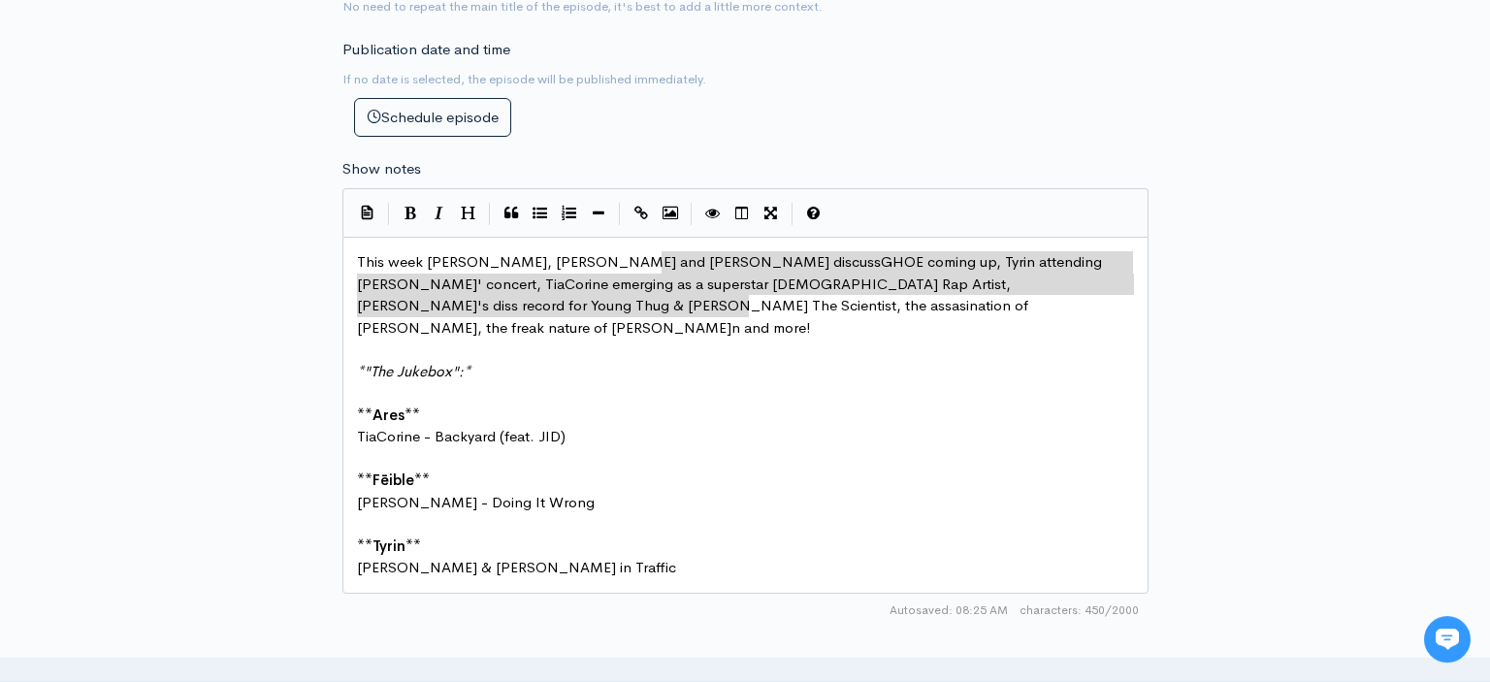
scroll to position [1, 1548]
drag, startPoint x: 662, startPoint y: 245, endPoint x: 753, endPoint y: 287, distance: 99.4
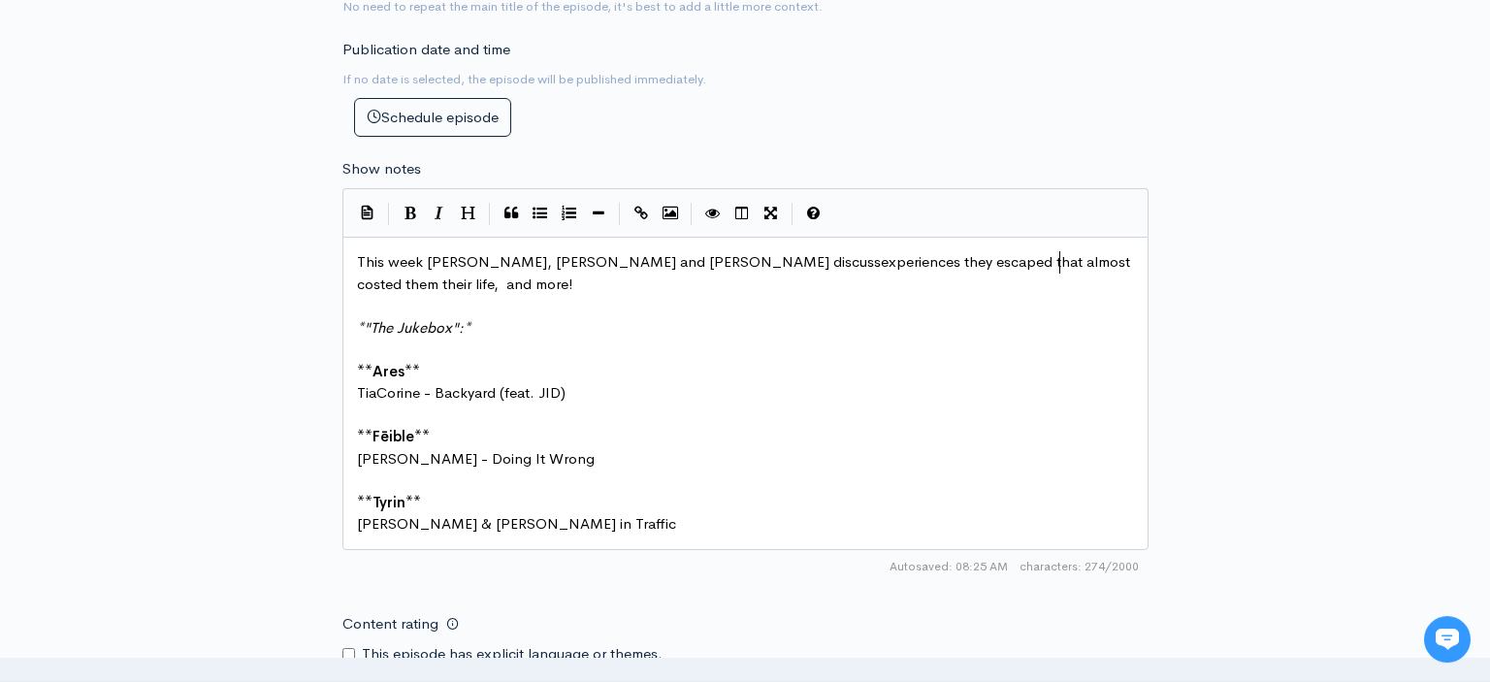
scroll to position [1, 397]
type textarea "experiences they escaped that almost costed them their life, The Hide"
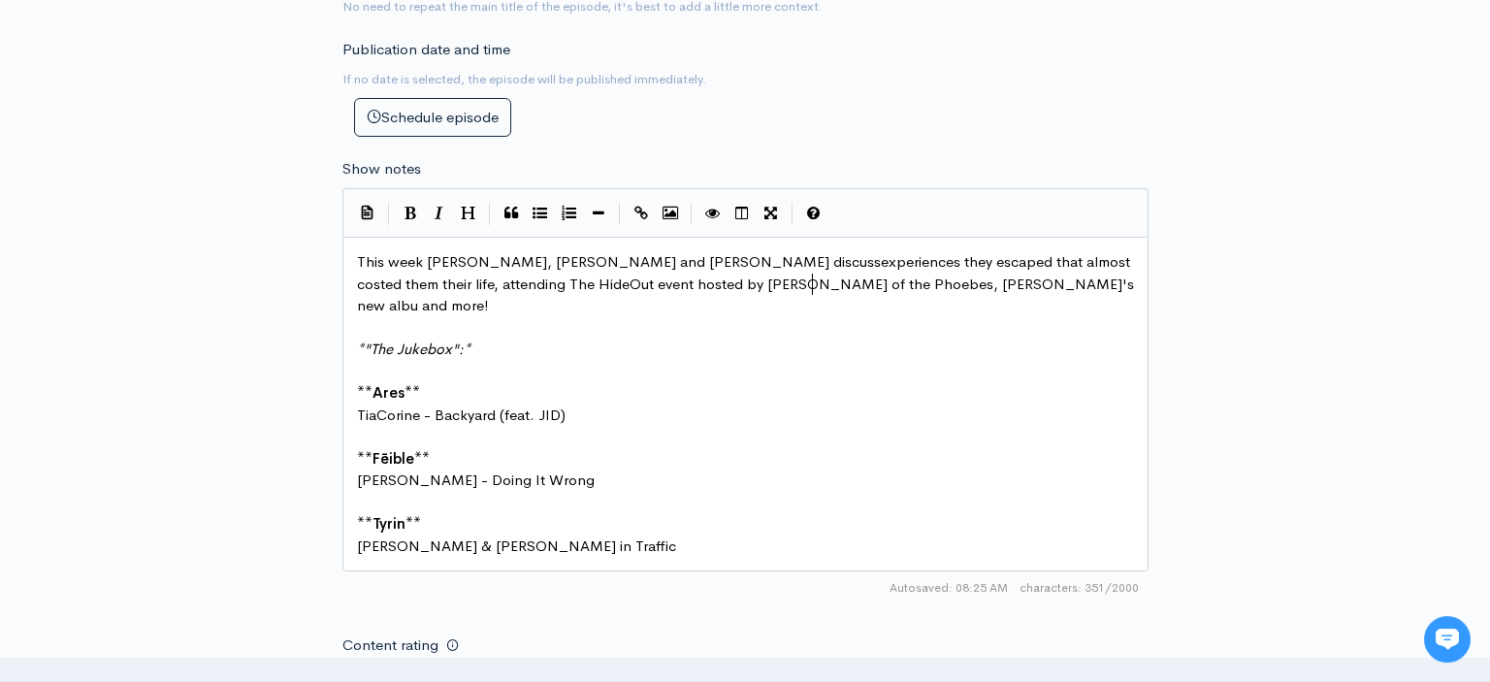
type textarea "attending The HideOut event hosted by [PERSON_NAME] of the Phoebes, [PERSON_NAM…"
type textarea ""AM I THE DRAMA?""
type textarea ","
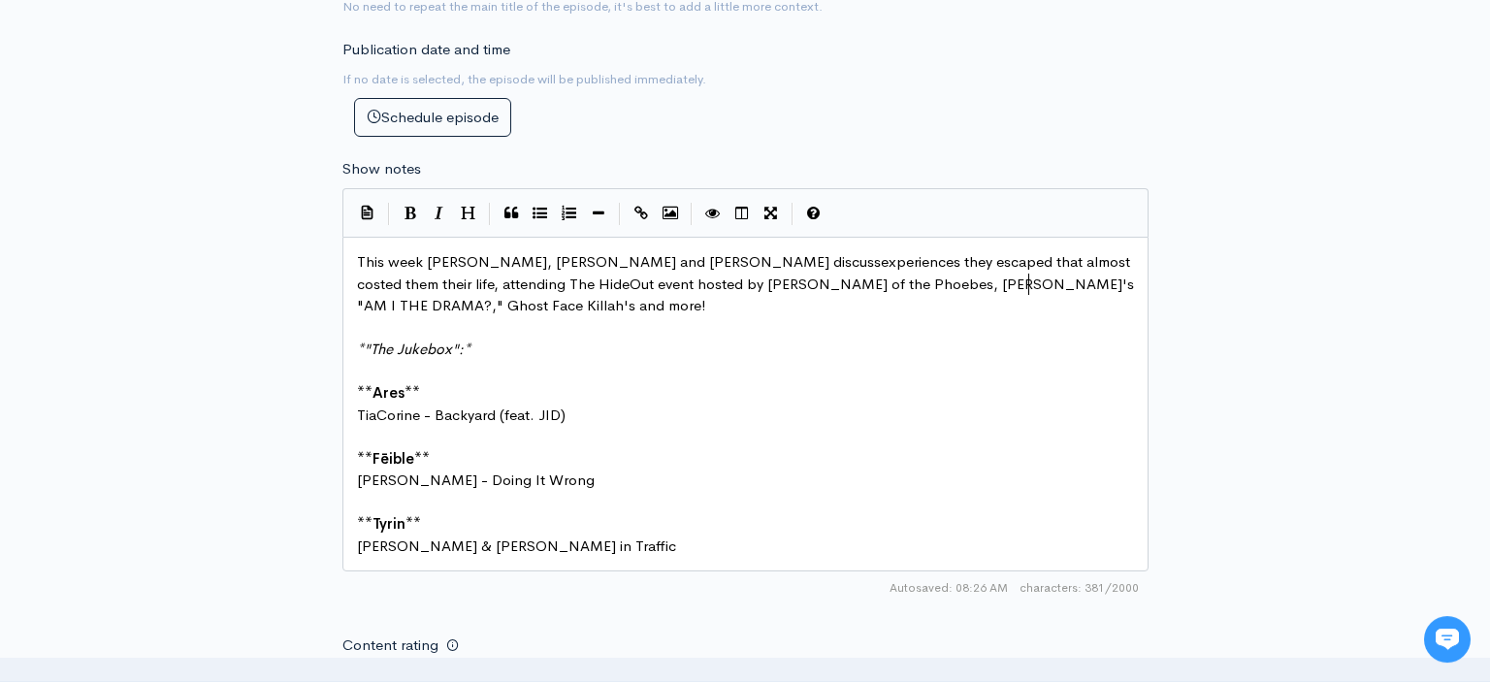
scroll to position [1, 128]
type textarea "Ghost Face Killah's Son"
type textarea ""SweetFace Killah" releasing a"
type textarea "music directed at his dad"
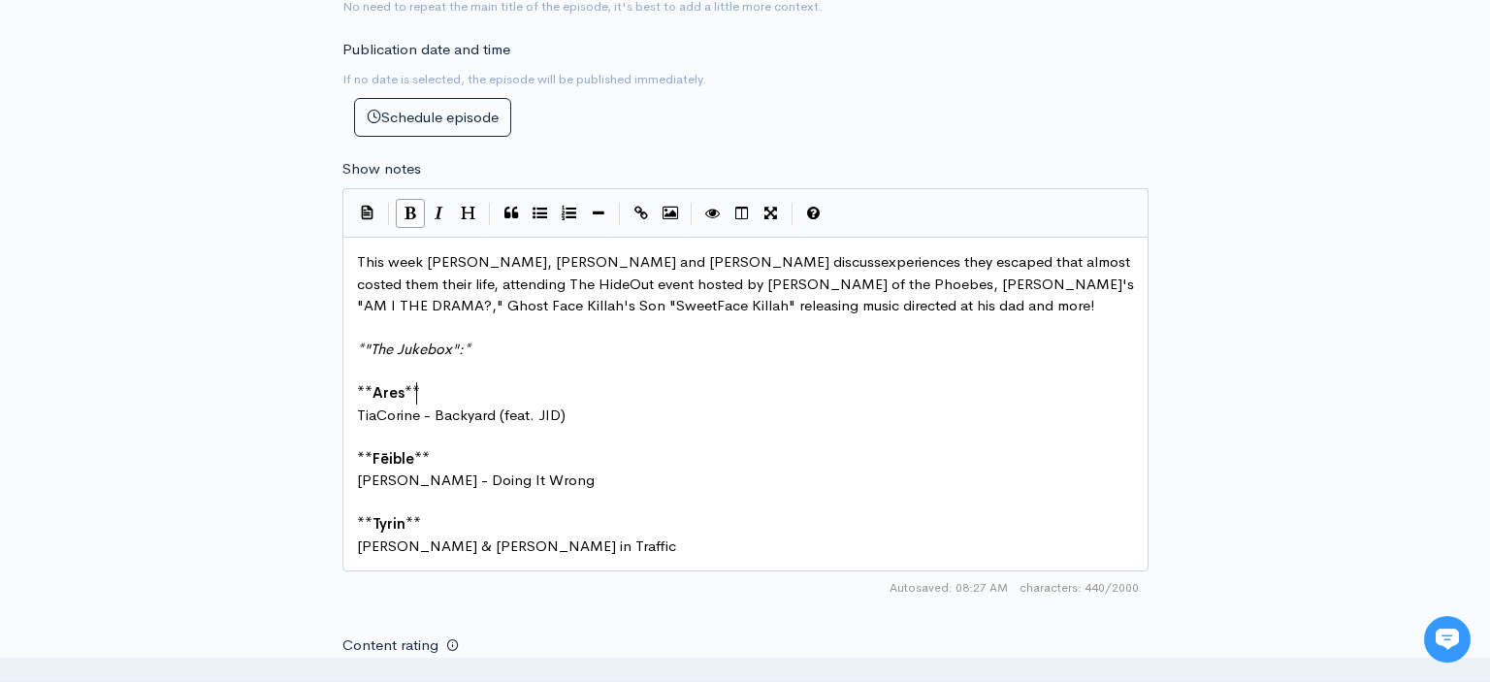
scroll to position [0, 0]
click at [686, 382] on pre "** Ares **" at bounding box center [745, 393] width 785 height 22
drag, startPoint x: 575, startPoint y: 405, endPoint x: 357, endPoint y: 402, distance: 218.3
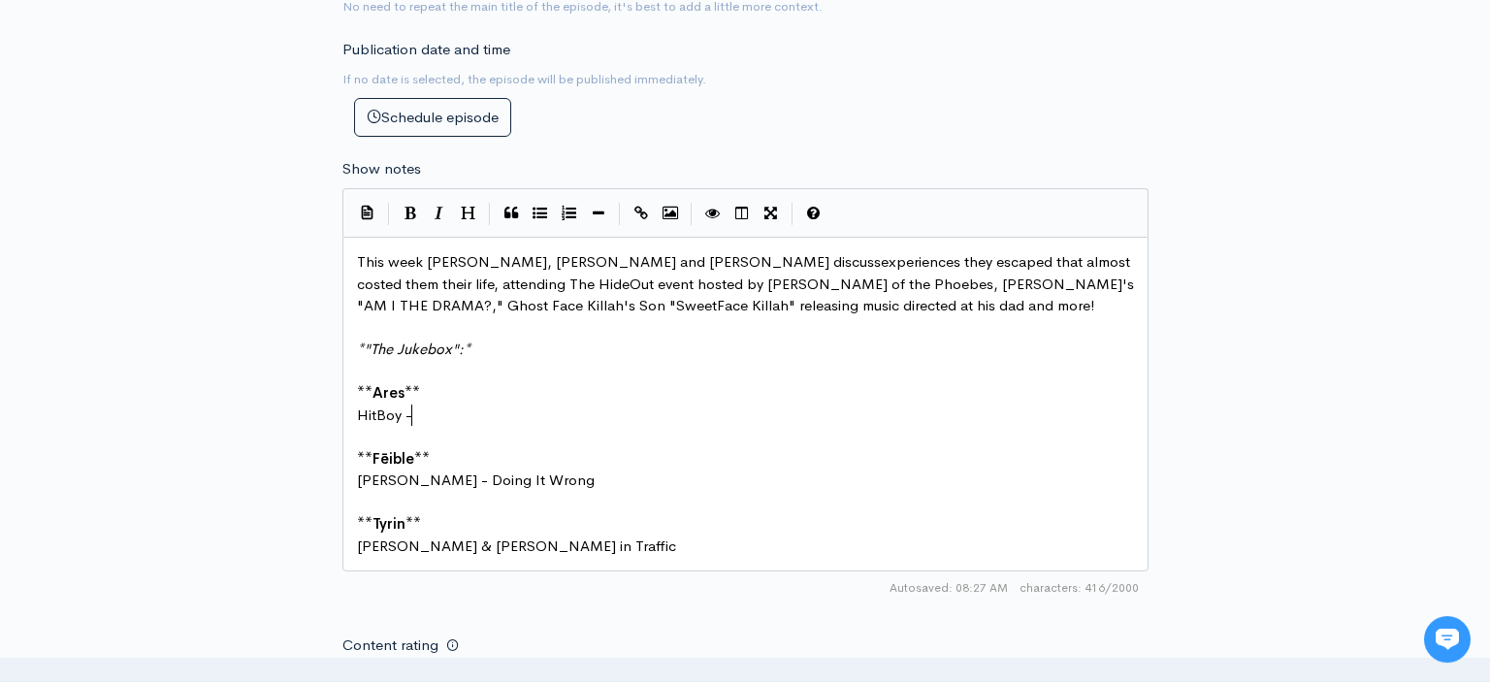
type textarea "HitBoy -"
click at [376, 405] on span "HitBoy -" at bounding box center [384, 414] width 55 height 18
type textarea "-"
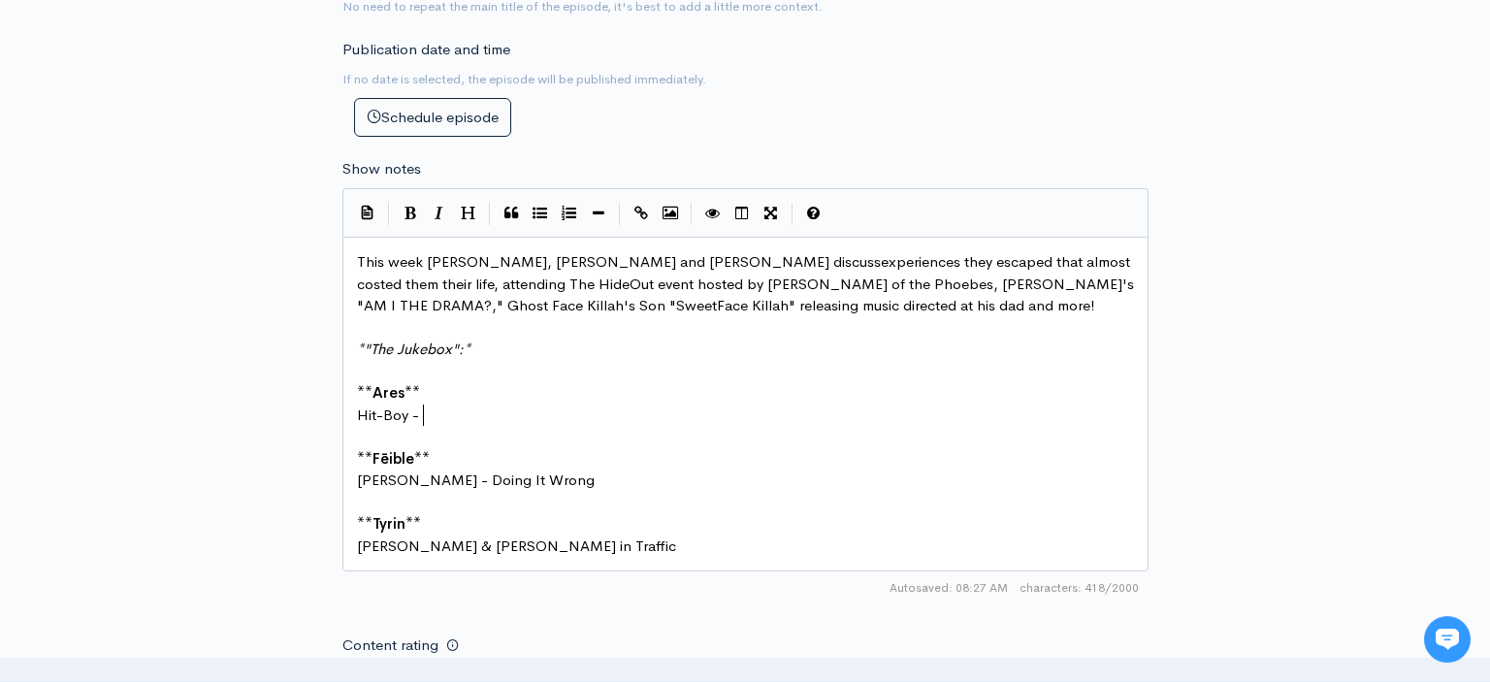
click at [467, 404] on pre "Hit-Boy -" at bounding box center [745, 415] width 785 height 22
type textarea "Start Dissin' (feat. Spank [PERSON_NAME], Babytron & AZ X"
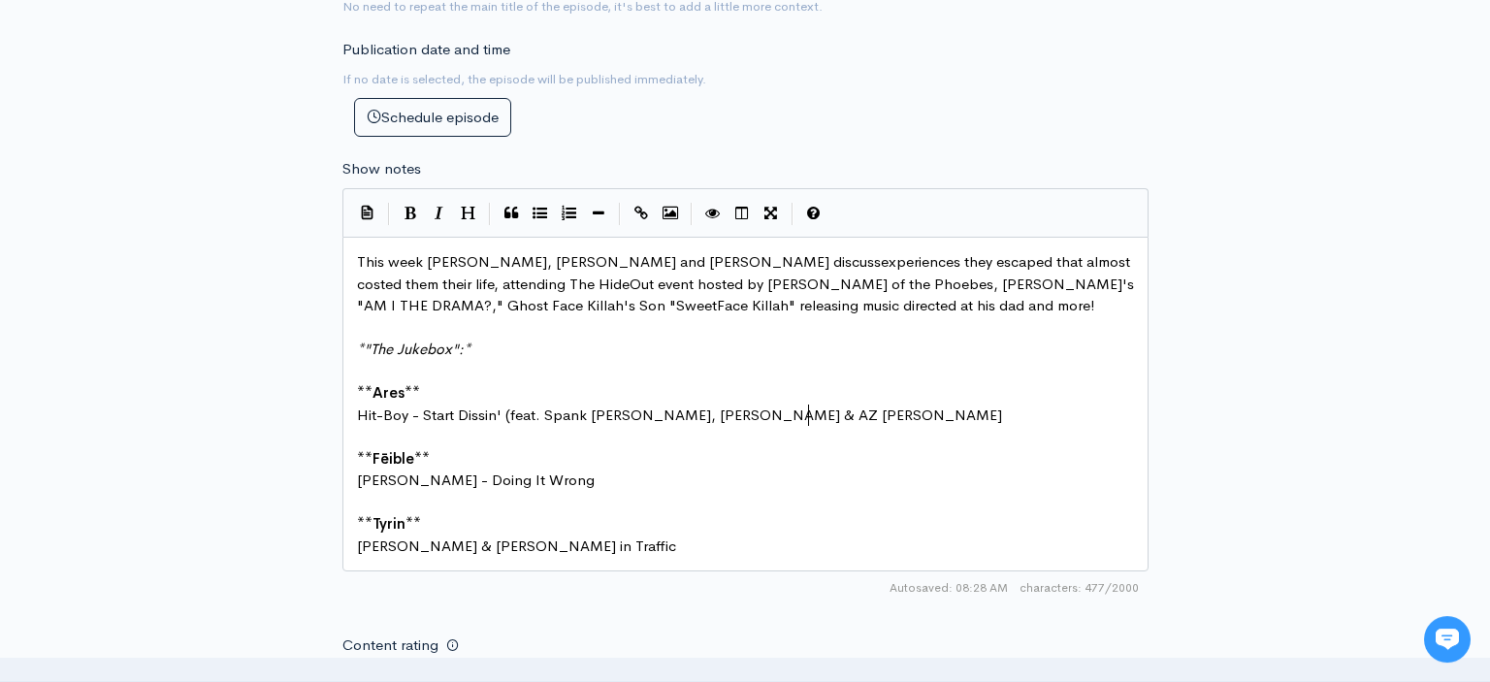
type textarea "Chike)"
drag, startPoint x: 511, startPoint y: 467, endPoint x: 422, endPoint y: 462, distance: 89.4
type textarea "aylight"
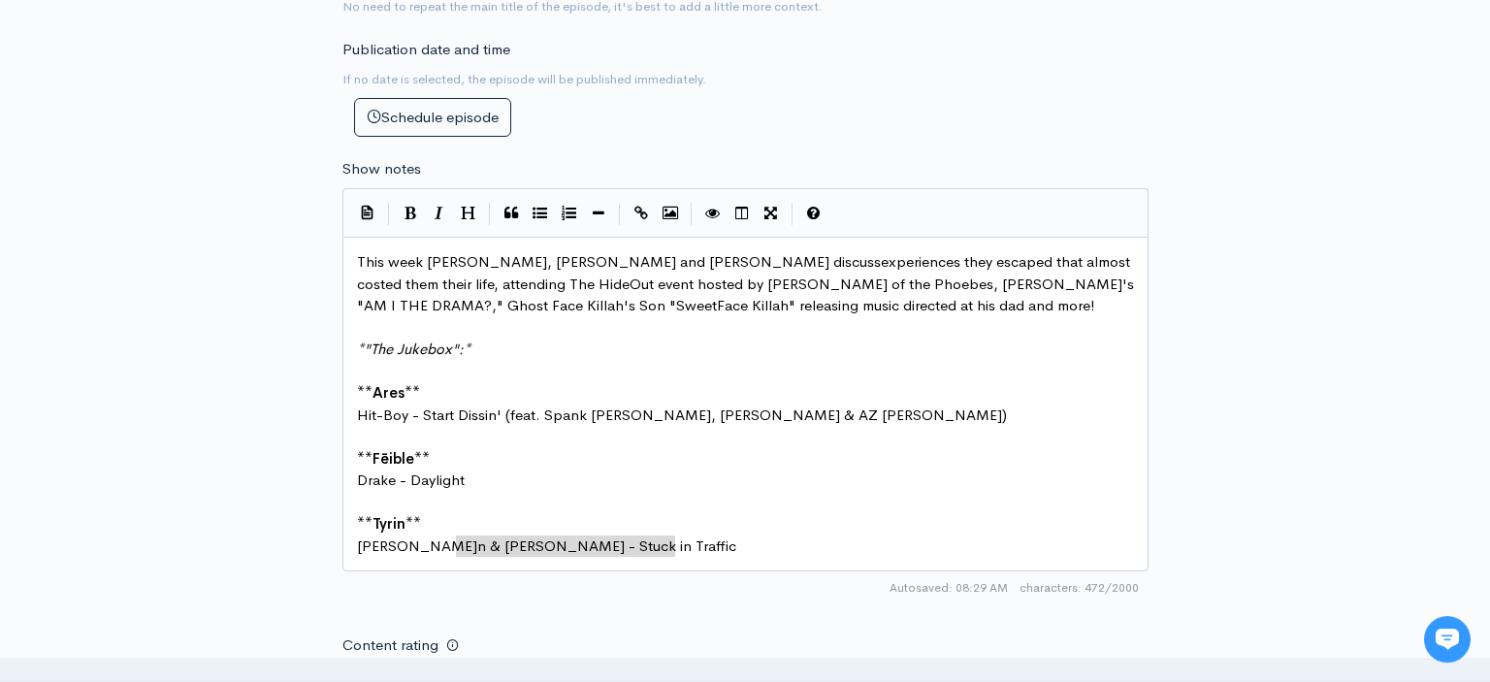
scroll to position [1, 318]
drag, startPoint x: 707, startPoint y: 530, endPoint x: 332, endPoint y: 530, distance: 375.3
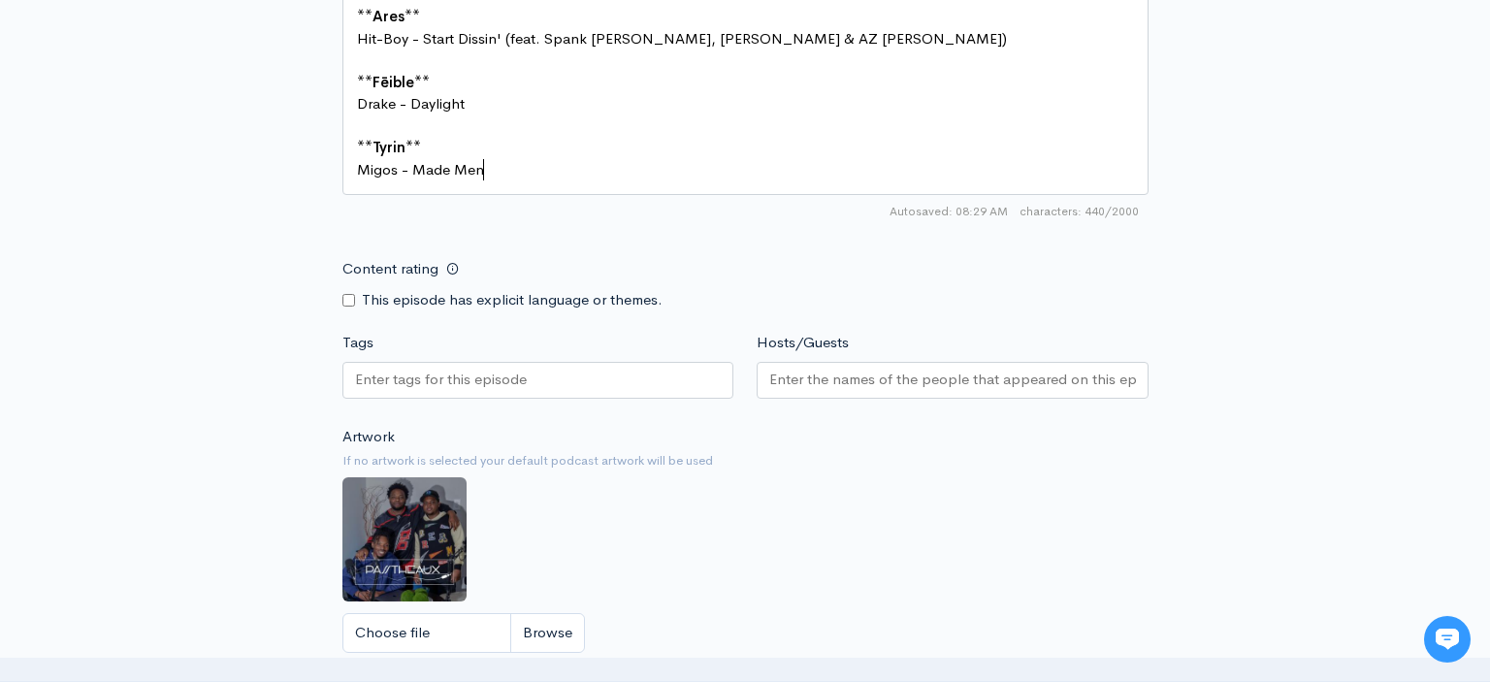
scroll to position [1271, 0]
type textarea "Migos - Made Men"
click at [567, 361] on div at bounding box center [538, 379] width 392 height 37
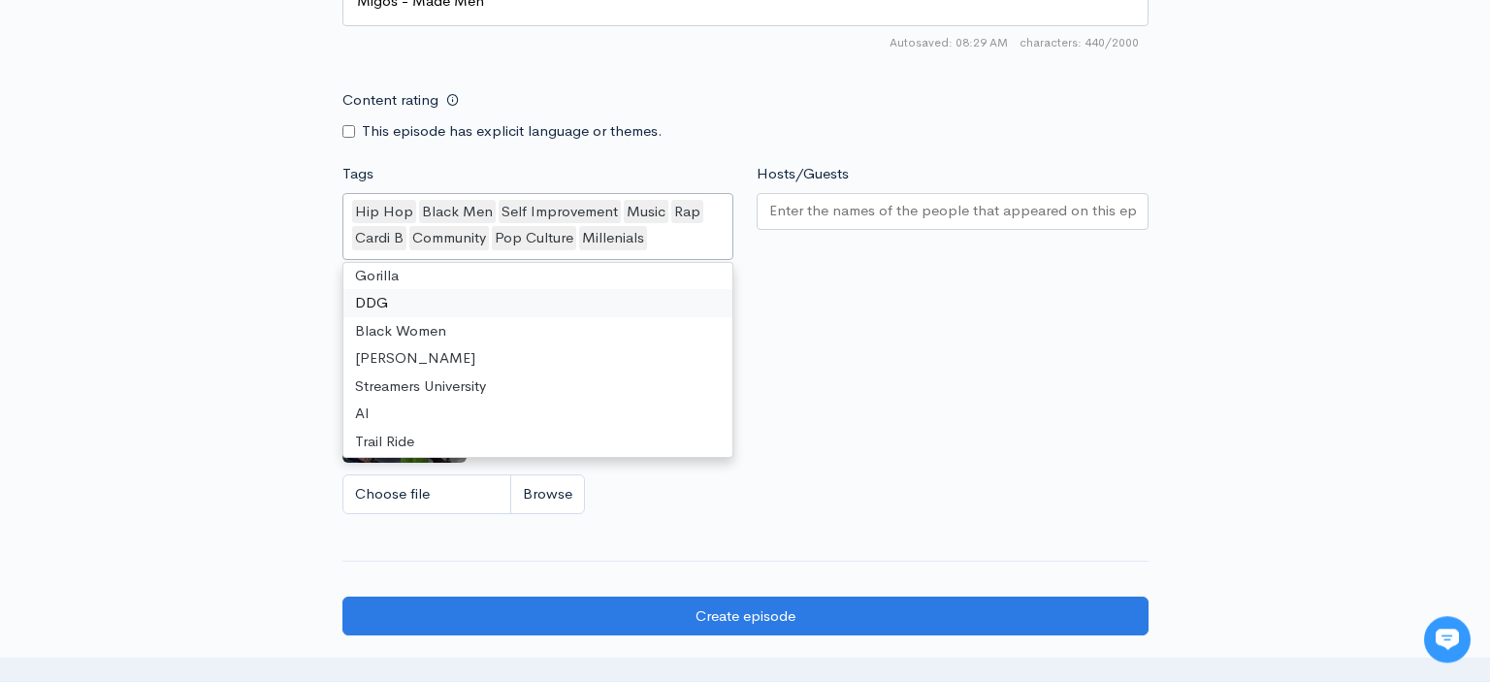
scroll to position [1114, 0]
click at [837, 200] on input "Hosts/Guests" at bounding box center [952, 211] width 367 height 22
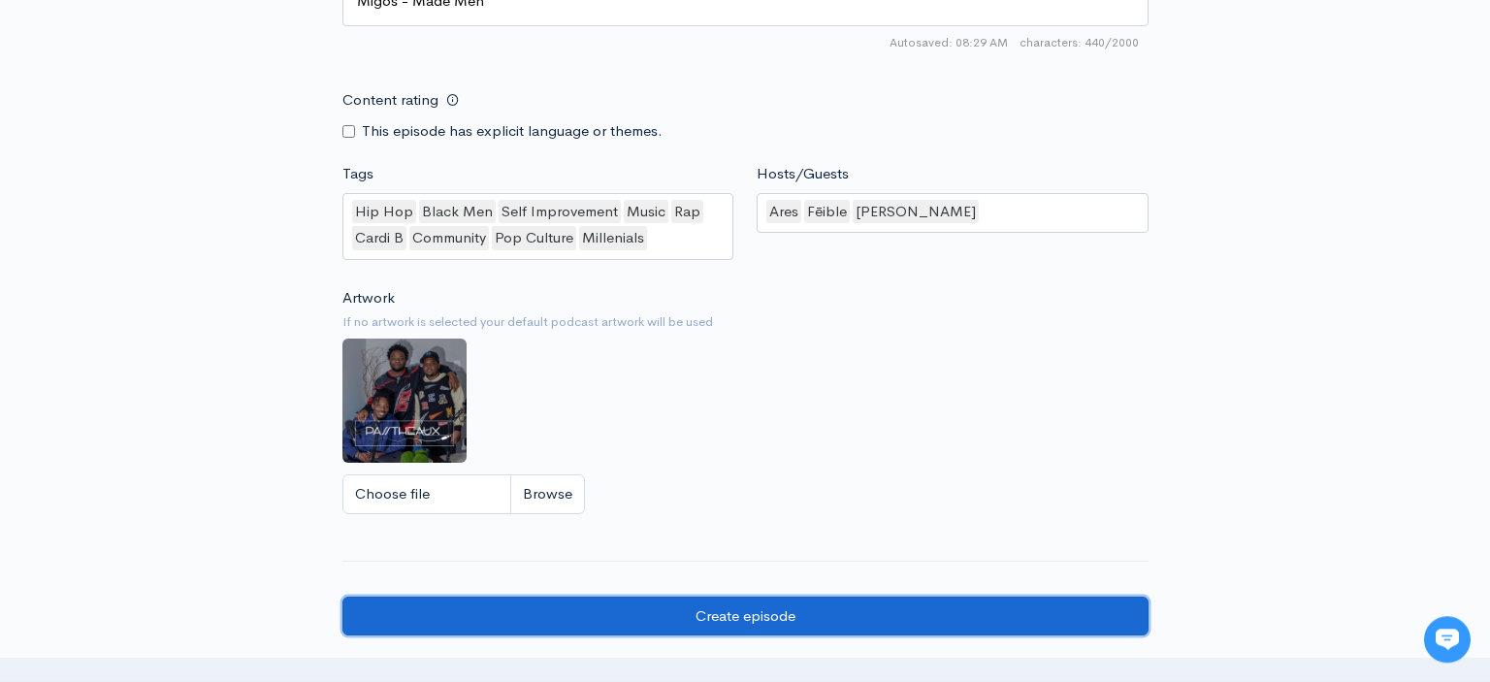
click at [847, 596] on input "Create episode" at bounding box center [745, 616] width 806 height 40
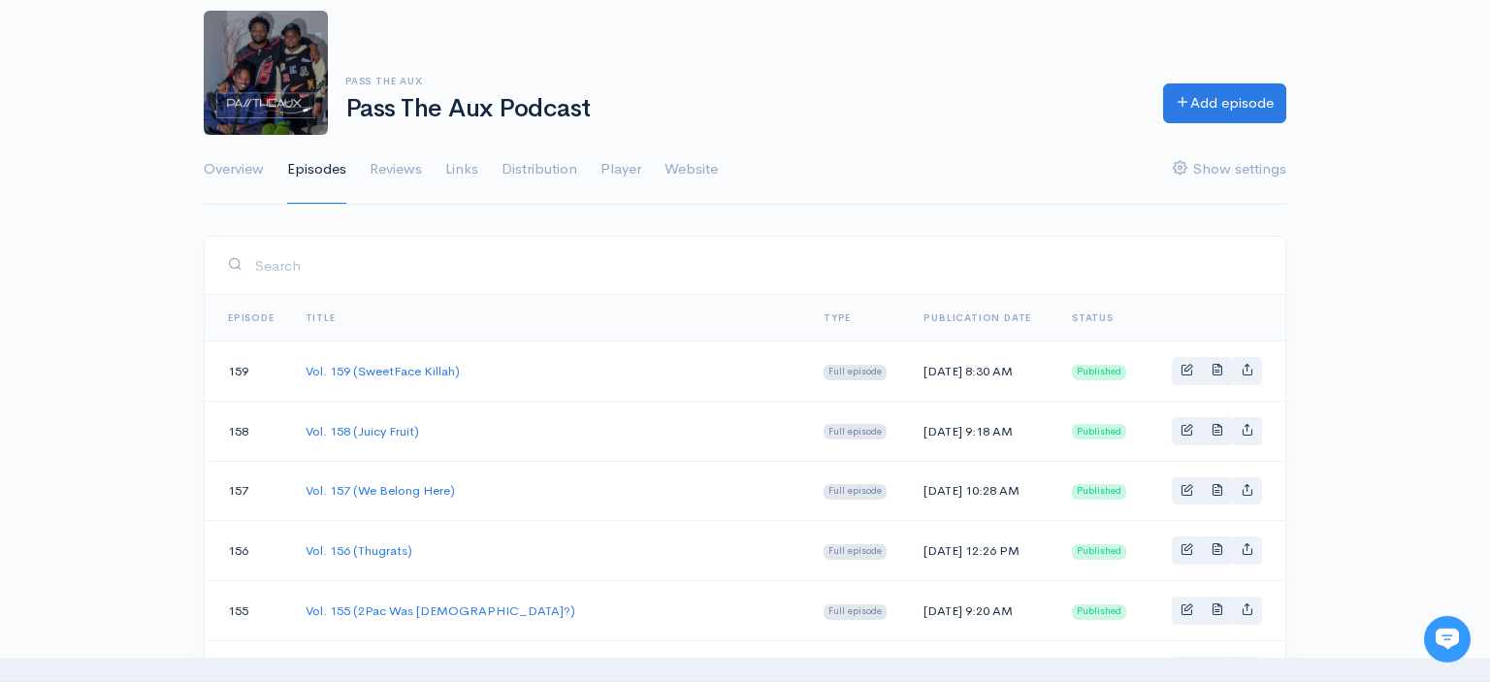
scroll to position [108, 0]
